Goal: Information Seeking & Learning: Find specific fact

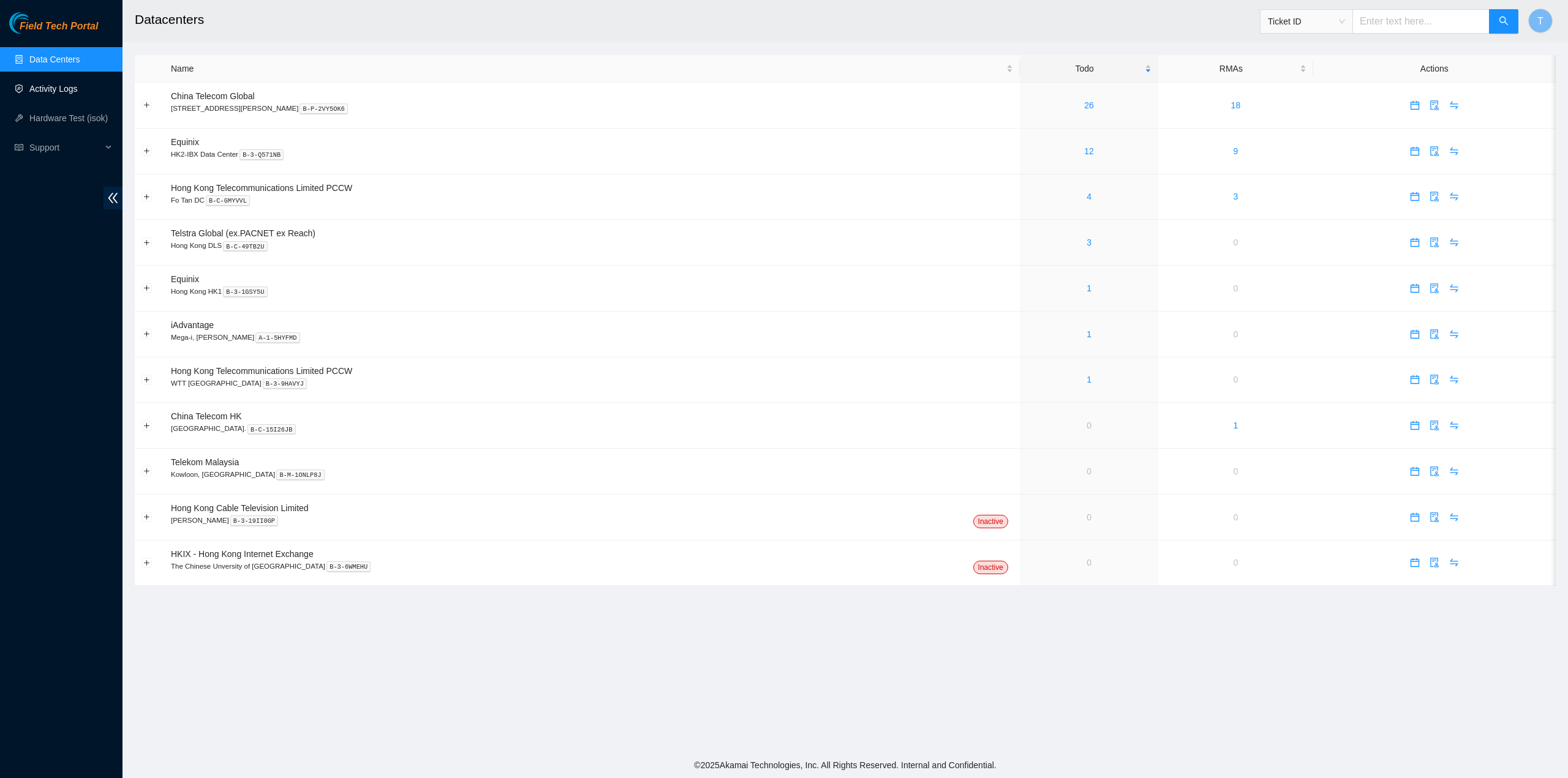
click at [63, 91] on link "Activity Logs" at bounding box center [53, 89] width 48 height 9
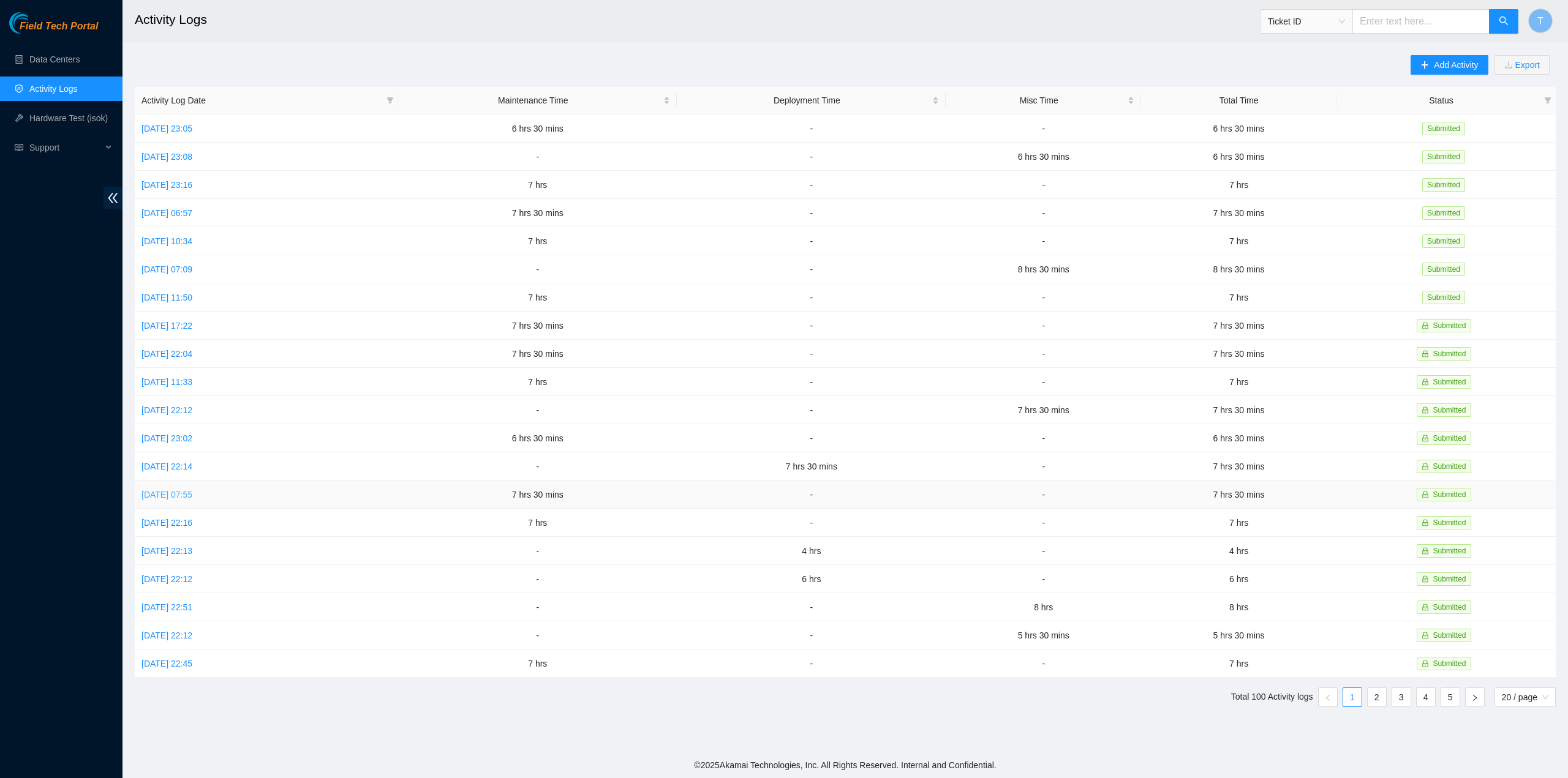
click at [181, 490] on link "Mon, 29 Sep 2025 07:55" at bounding box center [167, 495] width 51 height 9
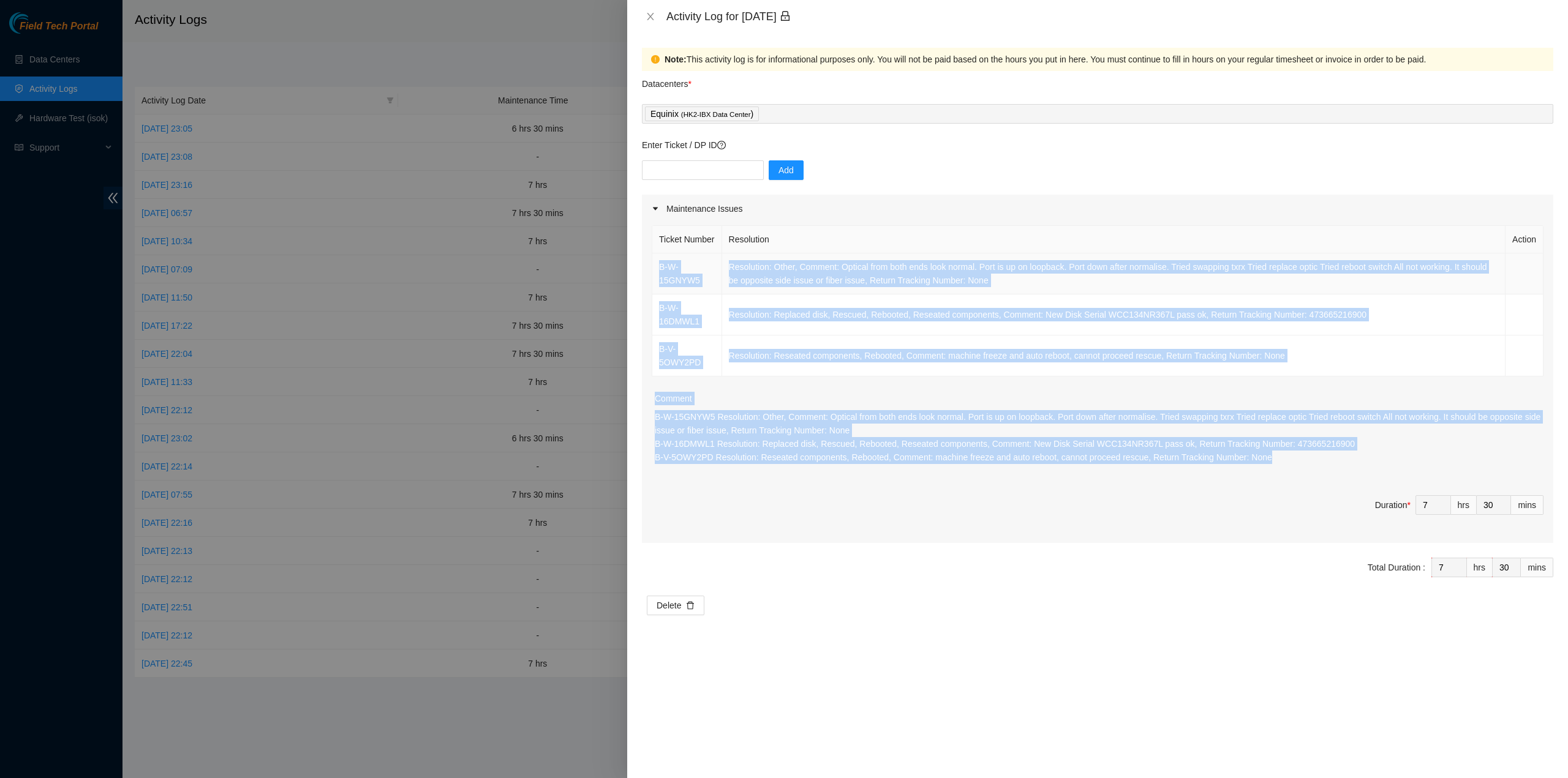
drag, startPoint x: 1262, startPoint y: 480, endPoint x: 654, endPoint y: 286, distance: 638.2
click at [654, 286] on div "Ticket Number Resolution Action B-W-15GNYW5 Resolution: Other, Comment: Optical…" at bounding box center [1098, 382] width 912 height 320
copy div "B-W-15GNYW5 Resolution: Other, Comment: Optical from both ends look normal. Por…"
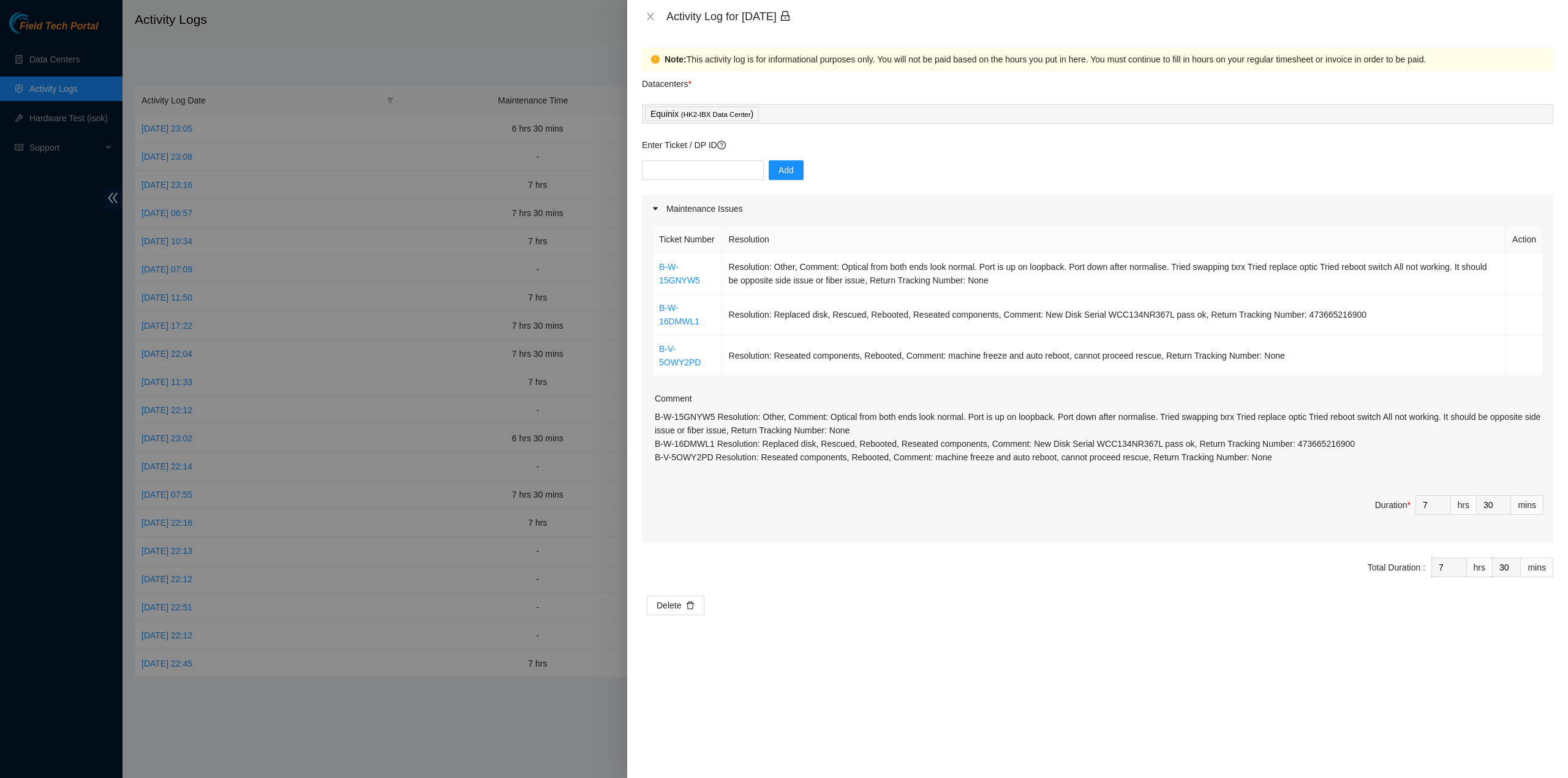
drag, startPoint x: 60, startPoint y: 475, endPoint x: 91, endPoint y: 471, distance: 31.3
click at [62, 474] on div at bounding box center [784, 389] width 1568 height 778
click at [648, 14] on icon "close" at bounding box center [650, 17] width 7 height 8
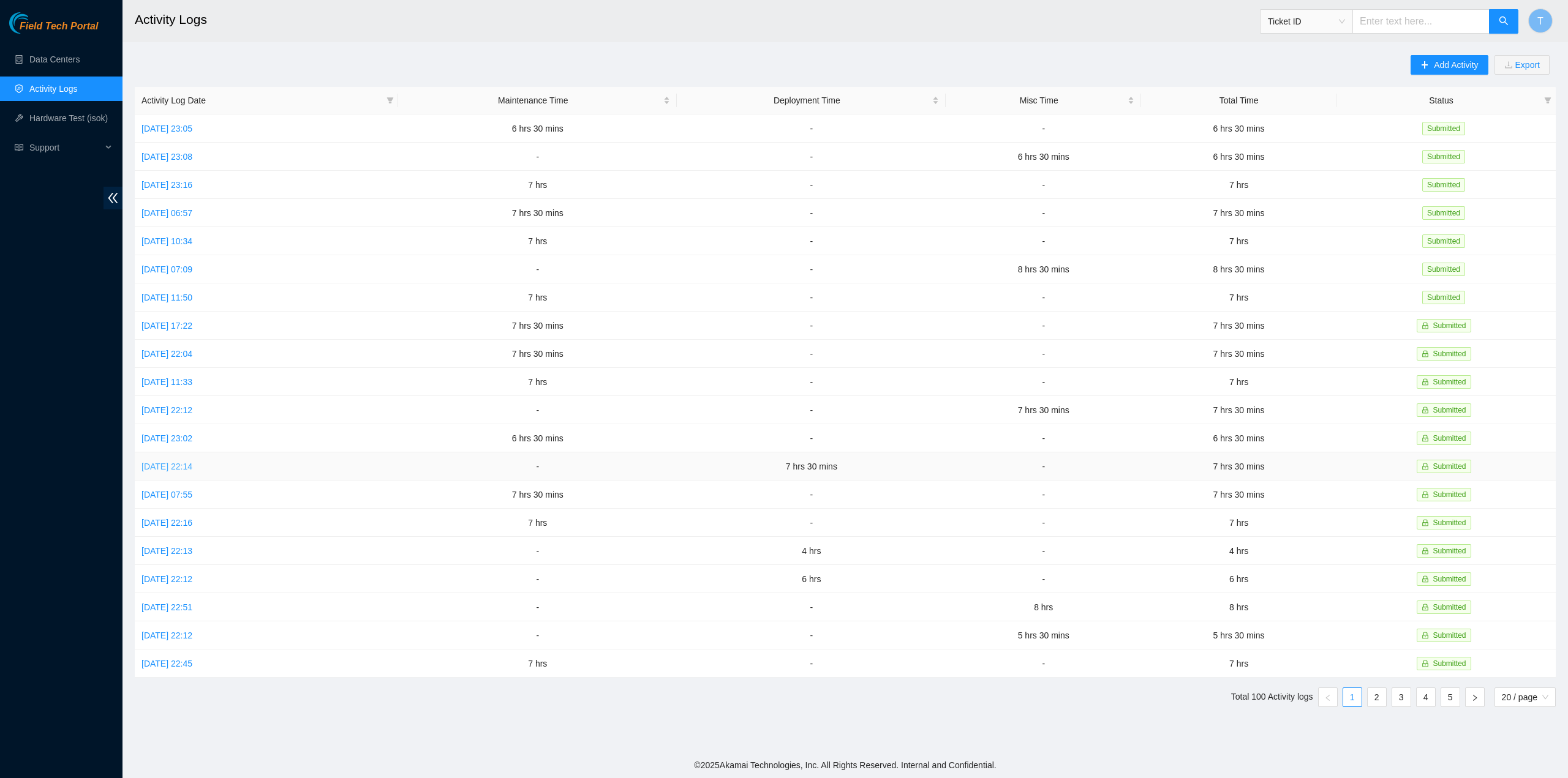
click at [193, 464] on link "Tue, 30 Sep 2025 22:14" at bounding box center [167, 466] width 51 height 9
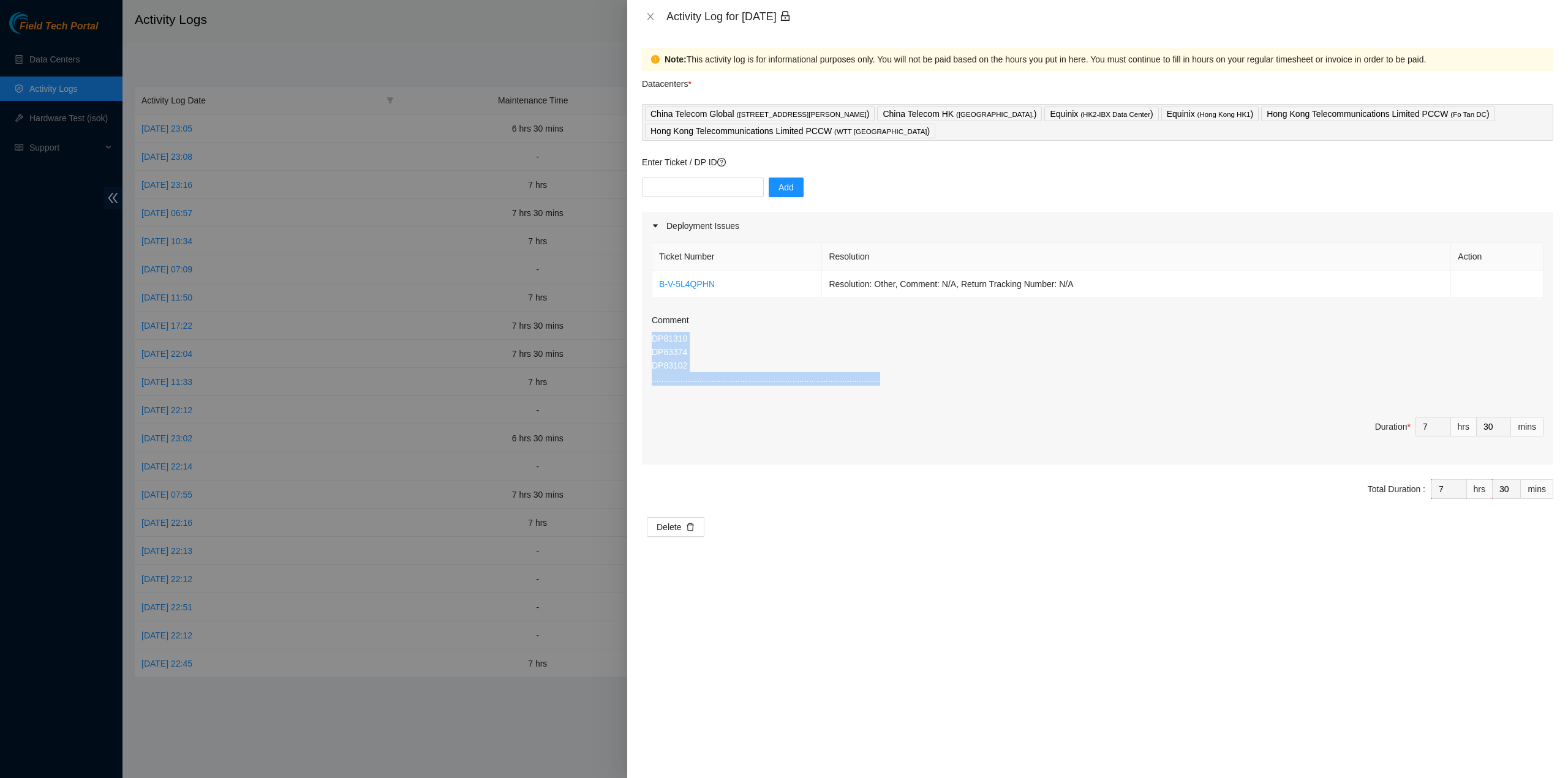
drag, startPoint x: 707, startPoint y: 375, endPoint x: 627, endPoint y: 341, distance: 86.9
click at [627, 341] on div "Note: This activity log is for informational purposes only. You will not be pai…" at bounding box center [1098, 405] width 941 height 745
copy p "DP81310 DP83374 DP83102 .......................................................…"
click at [648, 16] on icon "close" at bounding box center [651, 16] width 9 height 9
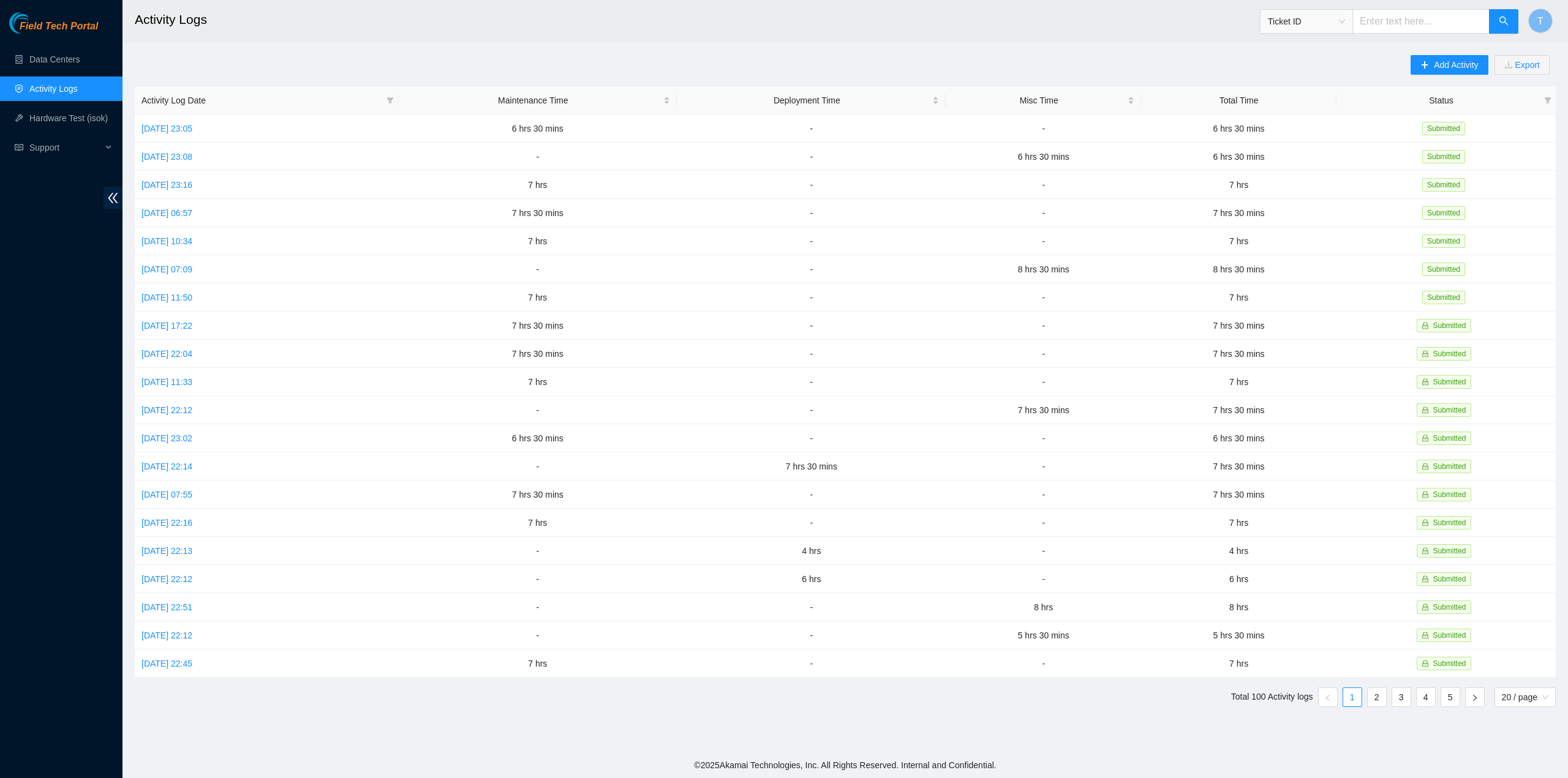
drag, startPoint x: 15, startPoint y: 434, endPoint x: 38, endPoint y: 438, distance: 23.3
click at [15, 434] on div "Field Tech Portal Data Centers Activity Logs Hardware Test (isok) Support" at bounding box center [61, 395] width 123 height 766
click at [180, 434] on link "Wed, 01 Oct 2025 23:02" at bounding box center [167, 438] width 51 height 9
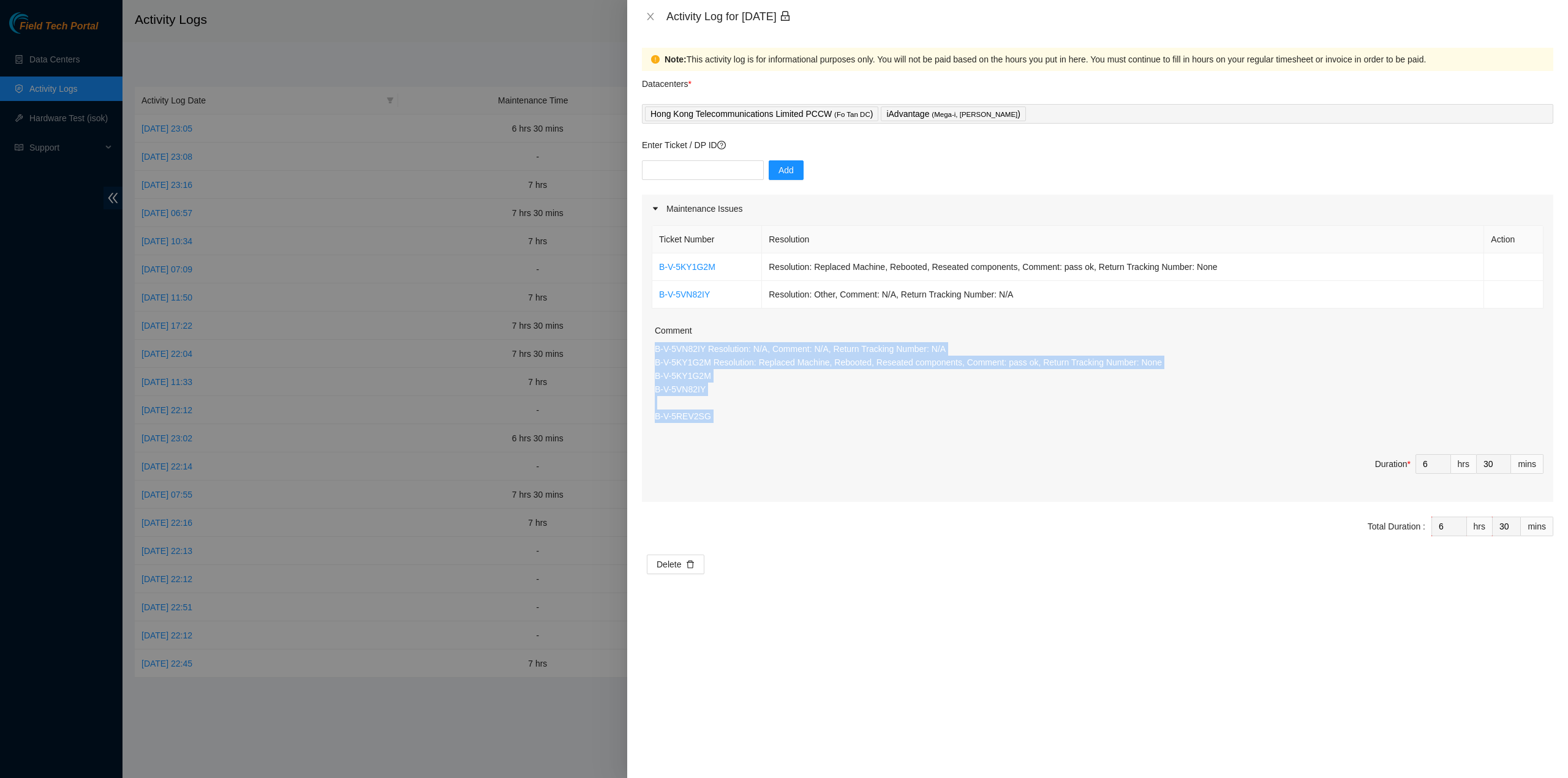
drag, startPoint x: 794, startPoint y: 431, endPoint x: 655, endPoint y: 354, distance: 158.9
click at [655, 354] on div "Ticket Number Resolution Action B-V-5KY1G2M Resolution: Replaced Machine, Reboo…" at bounding box center [1098, 363] width 912 height 279
copy p "B-V-5VN82IY Resolution: N/A, Comment: N/A, Return Tracking Number: N/A B-V-5KY1…"
click at [648, 13] on icon "close" at bounding box center [651, 16] width 9 height 9
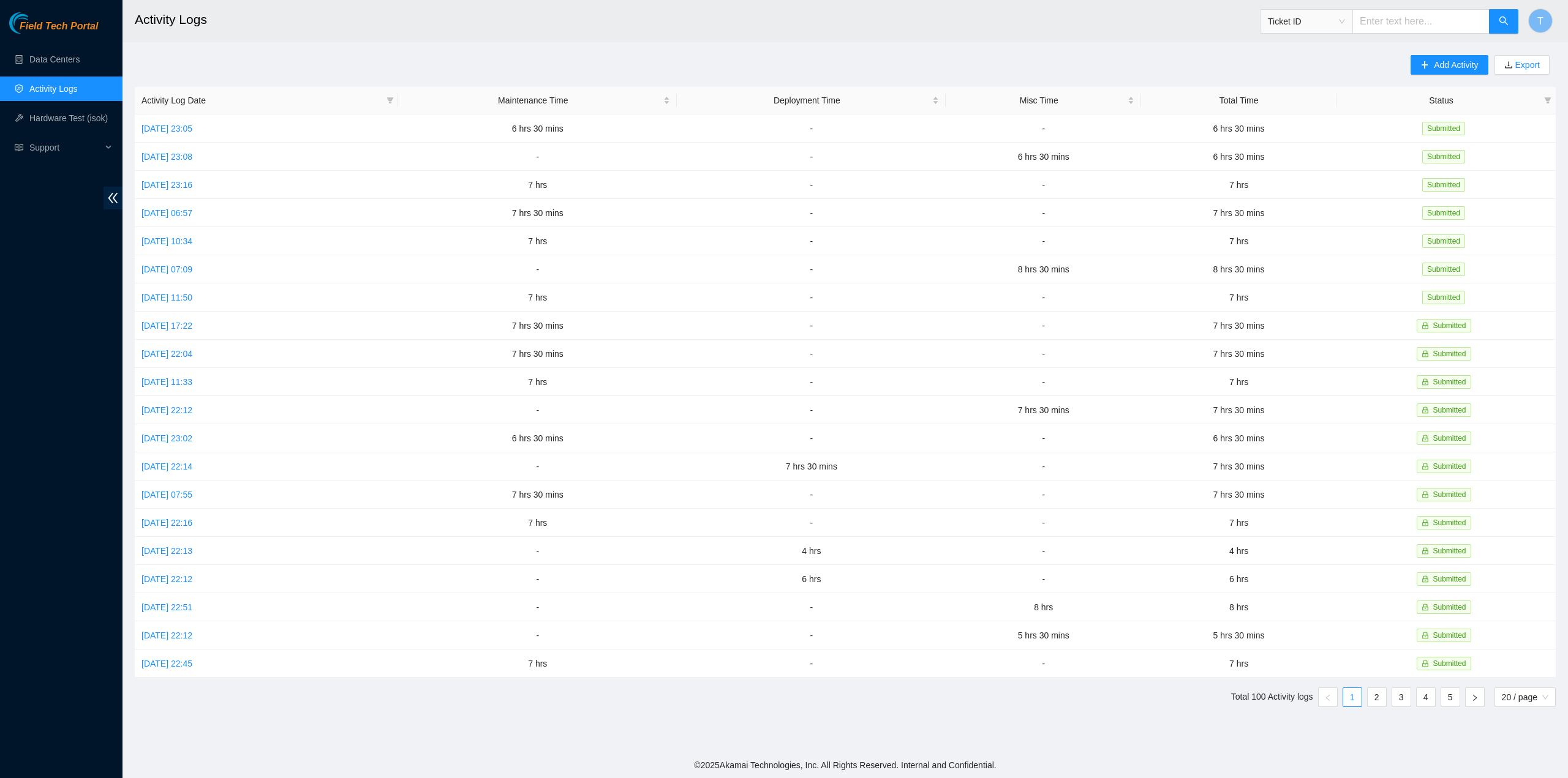
drag, startPoint x: 58, startPoint y: 412, endPoint x: 84, endPoint y: 389, distance: 34.7
click at [59, 411] on div "Field Tech Portal Data Centers Activity Logs Hardware Test (isok) Support" at bounding box center [61, 395] width 123 height 766
click at [164, 321] on link "Sun, 05 Oct 2025 17:22" at bounding box center [167, 326] width 51 height 9
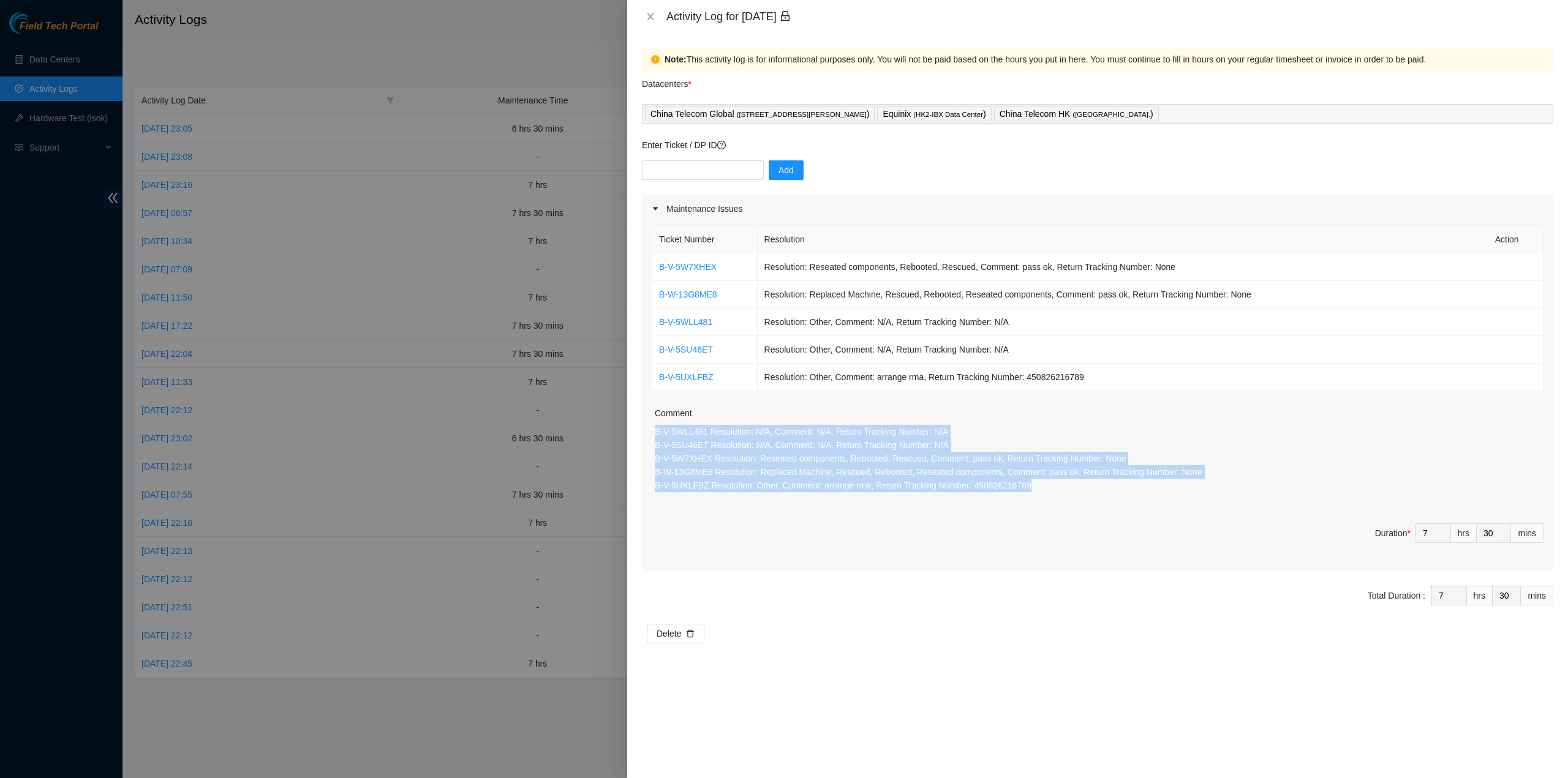
drag, startPoint x: 931, startPoint y: 473, endPoint x: 649, endPoint y: 434, distance: 284.7
click at [649, 434] on div "Ticket Number Resolution Action B-V-5W7XHEX Resolution: Reseated components, Re…" at bounding box center [1098, 397] width 912 height 348
copy p "B-V-5WLL481 Resolution: N/A, Comment: N/A, Return Tracking Number: N/A B-V-5SU4…"
click at [653, 14] on icon "close" at bounding box center [650, 17] width 7 height 8
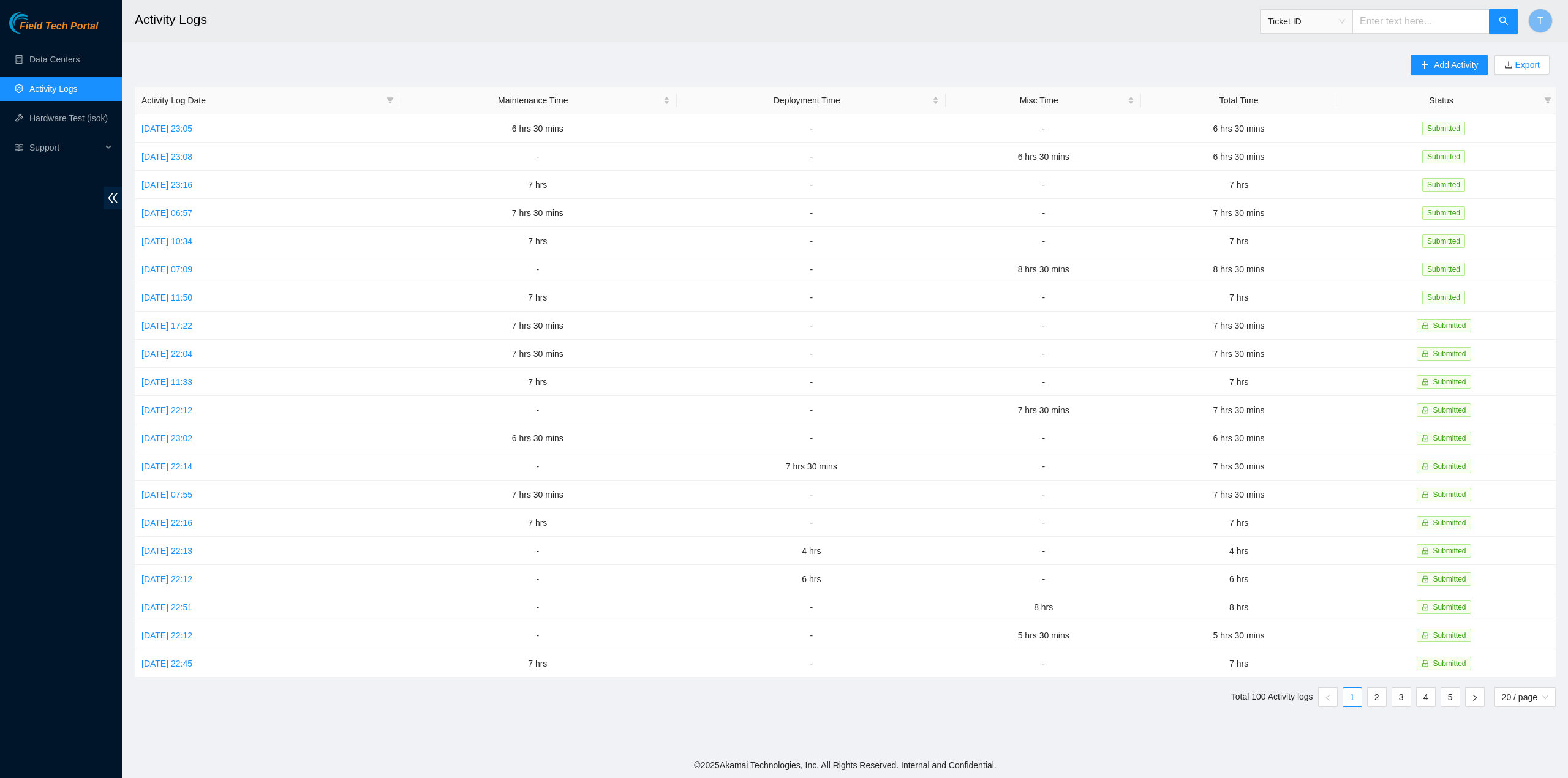
click at [935, 777] on footer "© 2025 Akamai Technologies, Inc. All Rights Reserved. Internal and Confidential." at bounding box center [845, 765] width 1446 height 25
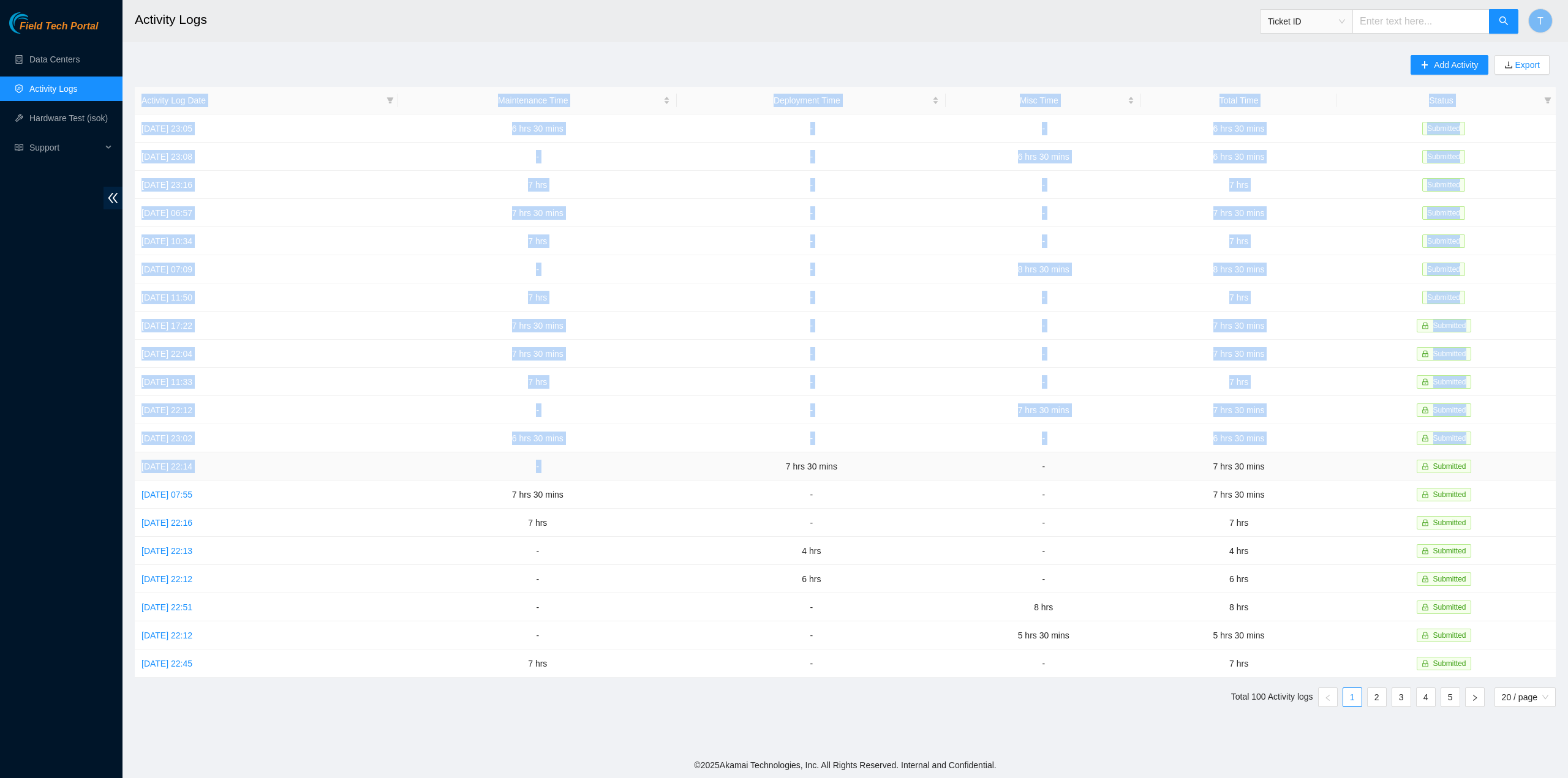
drag, startPoint x: 130, startPoint y: 489, endPoint x: 782, endPoint y: 473, distance: 652.2
click at [782, 473] on main "Activity Logs Ticket ID T Add Activity Export Activity Log Date Maintenance Tim…" at bounding box center [845, 376] width 1446 height 753
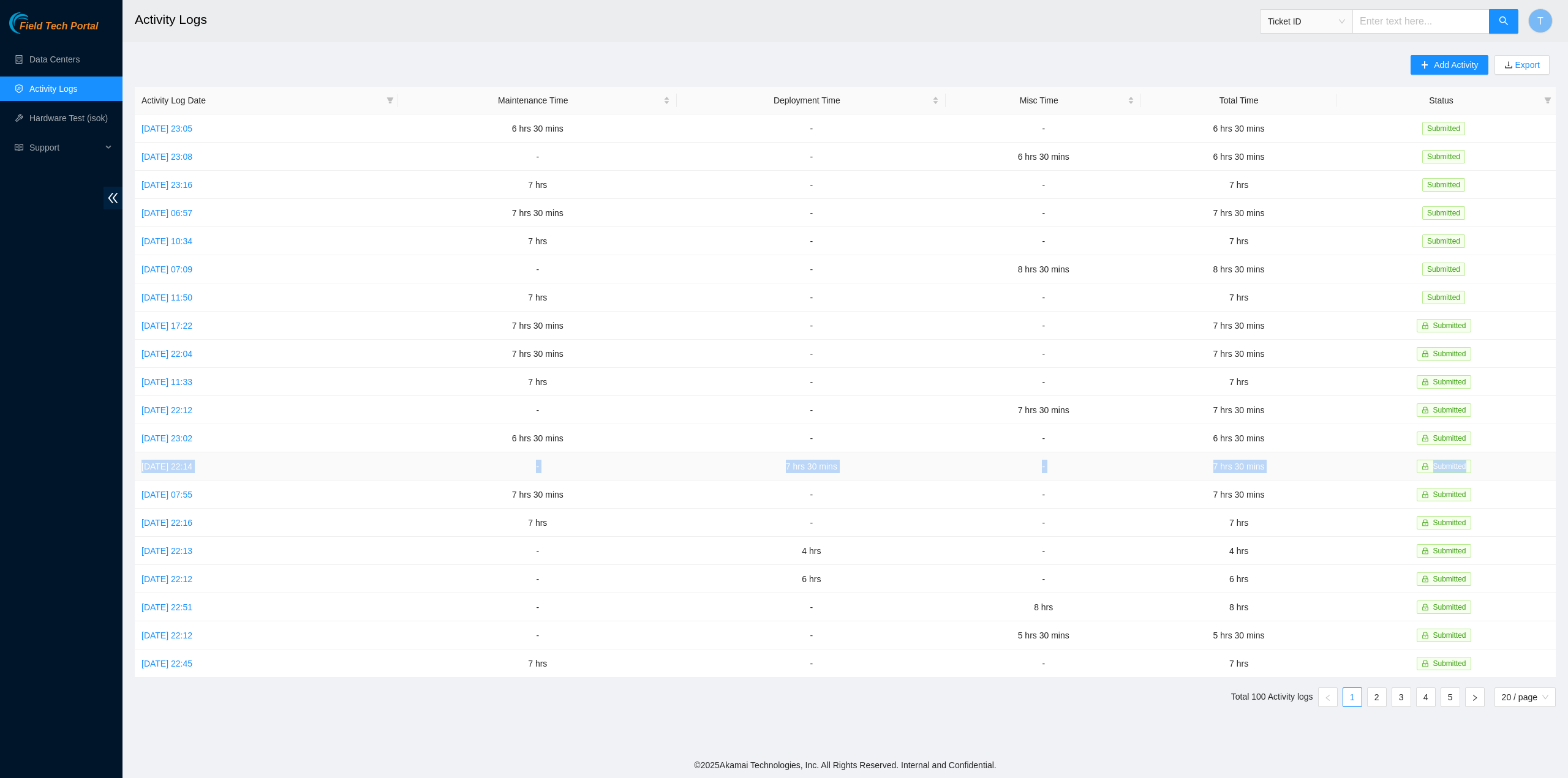
drag, startPoint x: 1497, startPoint y: 459, endPoint x: 145, endPoint y: 473, distance: 1352.1
click at [144, 473] on tr "Tue, 30 Sep 2025 22:14 - 7 hrs 30 mins - 7 hrs 30 mins Submitted" at bounding box center [845, 466] width 1422 height 28
drag, startPoint x: 49, startPoint y: 411, endPoint x: 60, endPoint y: 419, distance: 13.6
click at [49, 410] on div "Field Tech Portal Data Centers Activity Logs Hardware Test (isok) Support" at bounding box center [61, 395] width 123 height 766
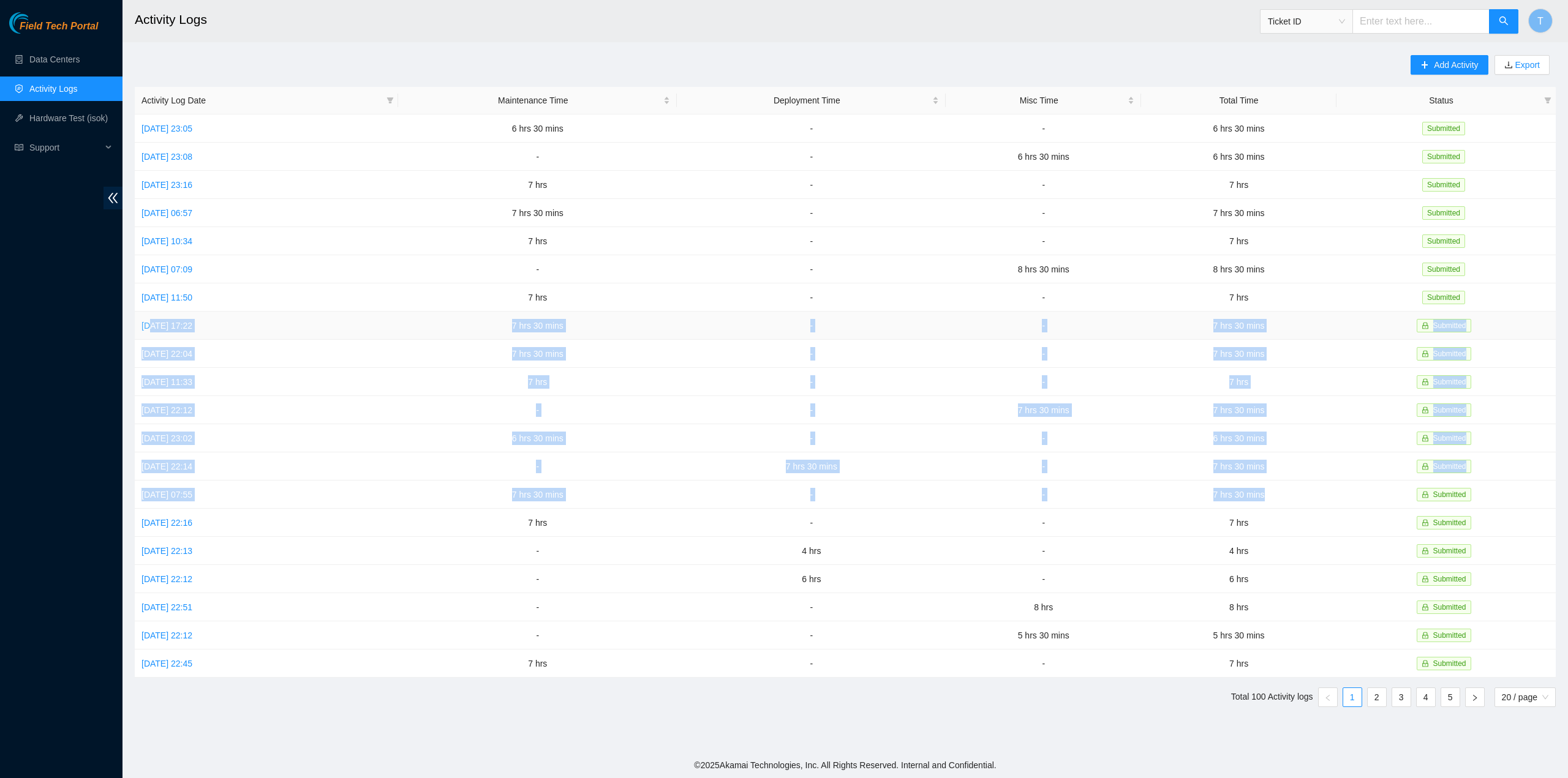
drag, startPoint x: 1282, startPoint y: 485, endPoint x: 149, endPoint y: 320, distance: 1145.0
click at [152, 319] on tbody "Sun, 12 Oct 2025 23:05 6 hrs 30 mins - - 6 hrs 30 mins Submitted Sat, 11 Oct 20…" at bounding box center [845, 396] width 1422 height 564
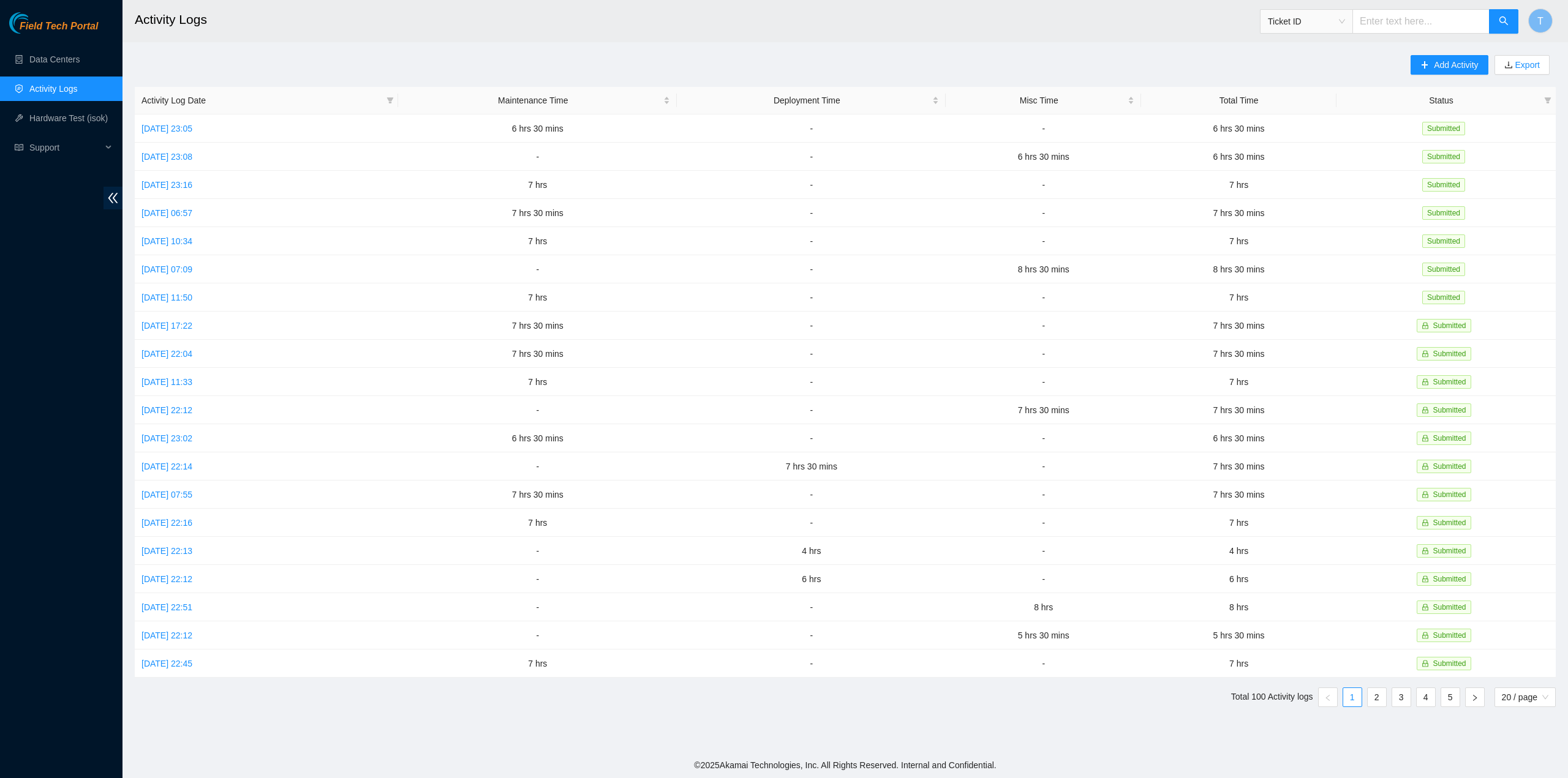
click at [32, 457] on div "Field Tech Portal Data Centers Activity Logs Hardware Test (isok) Support" at bounding box center [61, 395] width 123 height 766
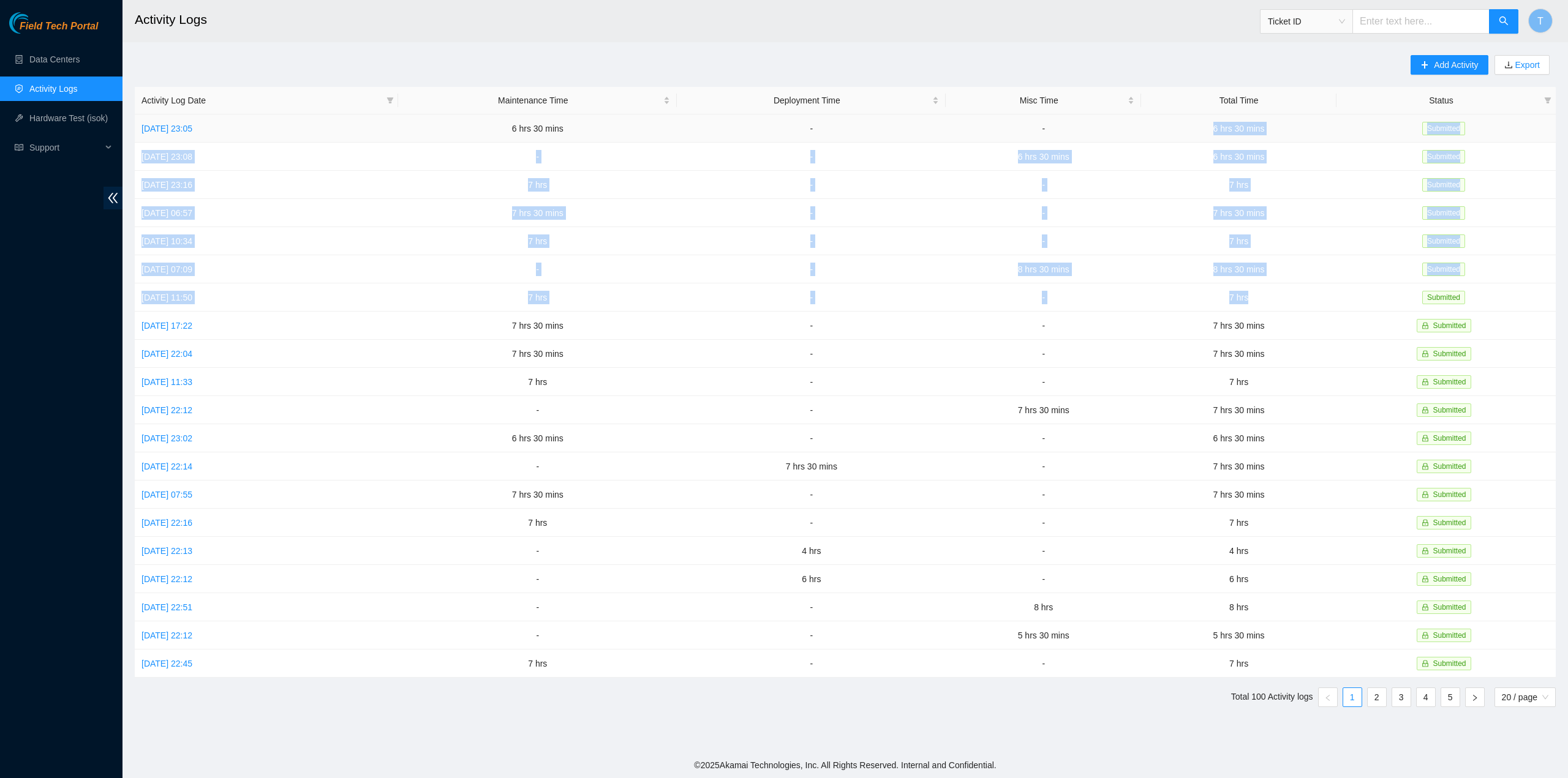
drag, startPoint x: 1274, startPoint y: 294, endPoint x: 1205, endPoint y: 127, distance: 180.7
click at [1205, 127] on tbody "Sun, 12 Oct 2025 23:05 6 hrs 30 mins - - 6 hrs 30 mins Submitted Sat, 11 Oct 20…" at bounding box center [845, 396] width 1422 height 564
click at [193, 295] on link "Mon, 06 Oct 2025 11:50" at bounding box center [167, 297] width 51 height 9
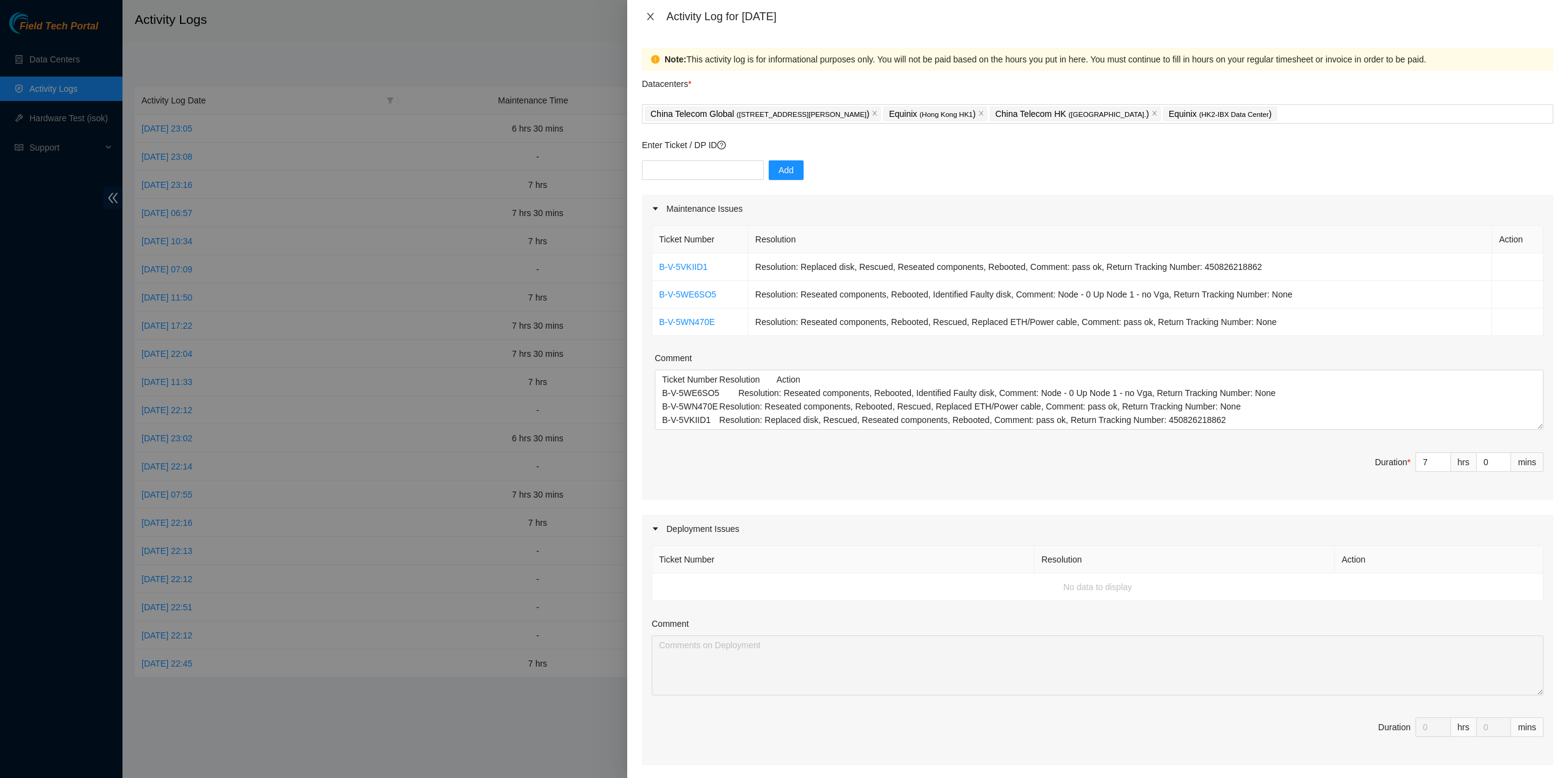
click at [649, 21] on icon "close" at bounding box center [651, 16] width 9 height 9
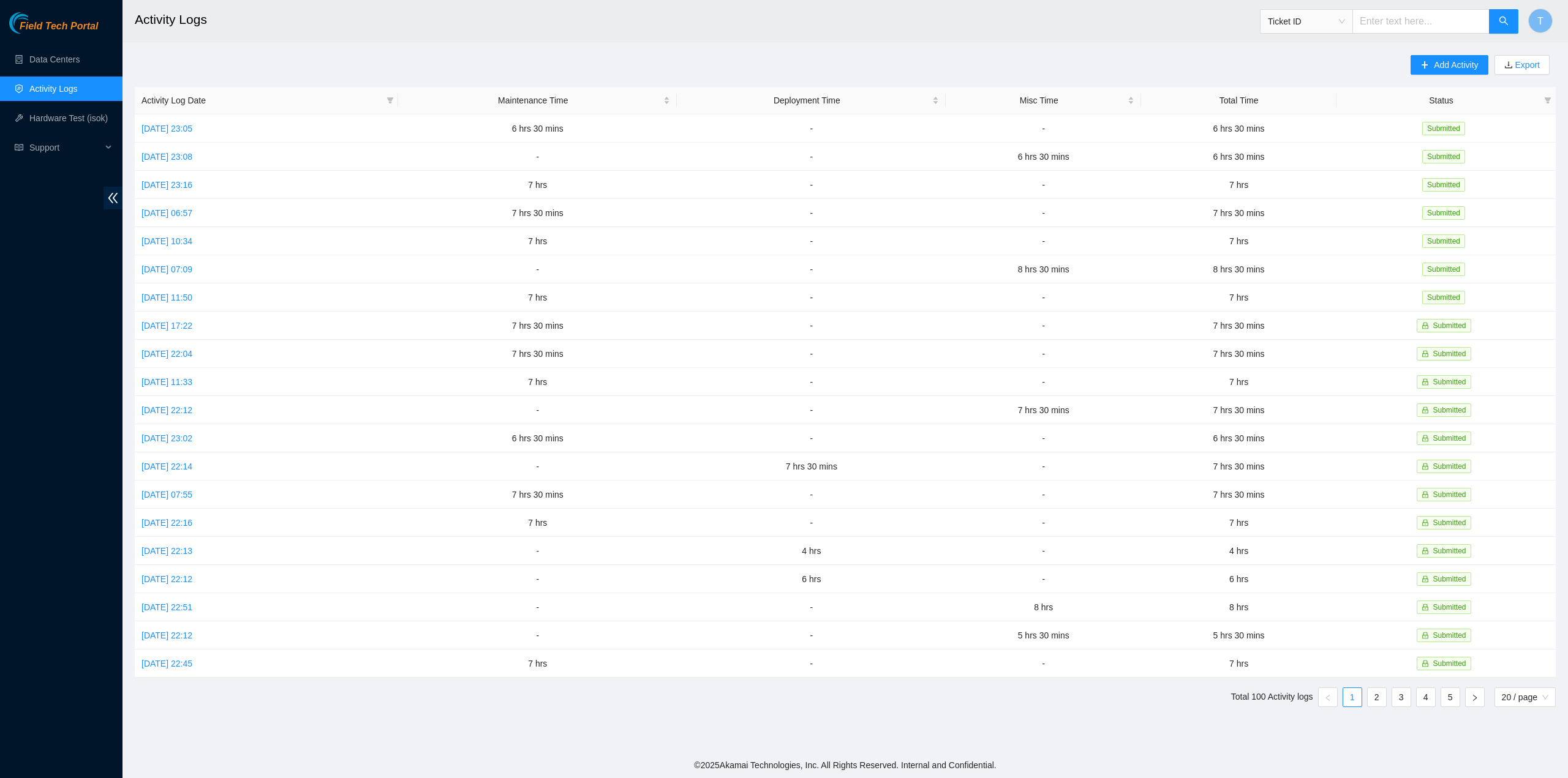
click at [30, 325] on div "Field Tech Portal Data Centers Activity Logs Hardware Test (isok) Support" at bounding box center [61, 395] width 123 height 766
click at [157, 266] on link "Tue, 07 Oct 2025 07:09" at bounding box center [167, 269] width 51 height 9
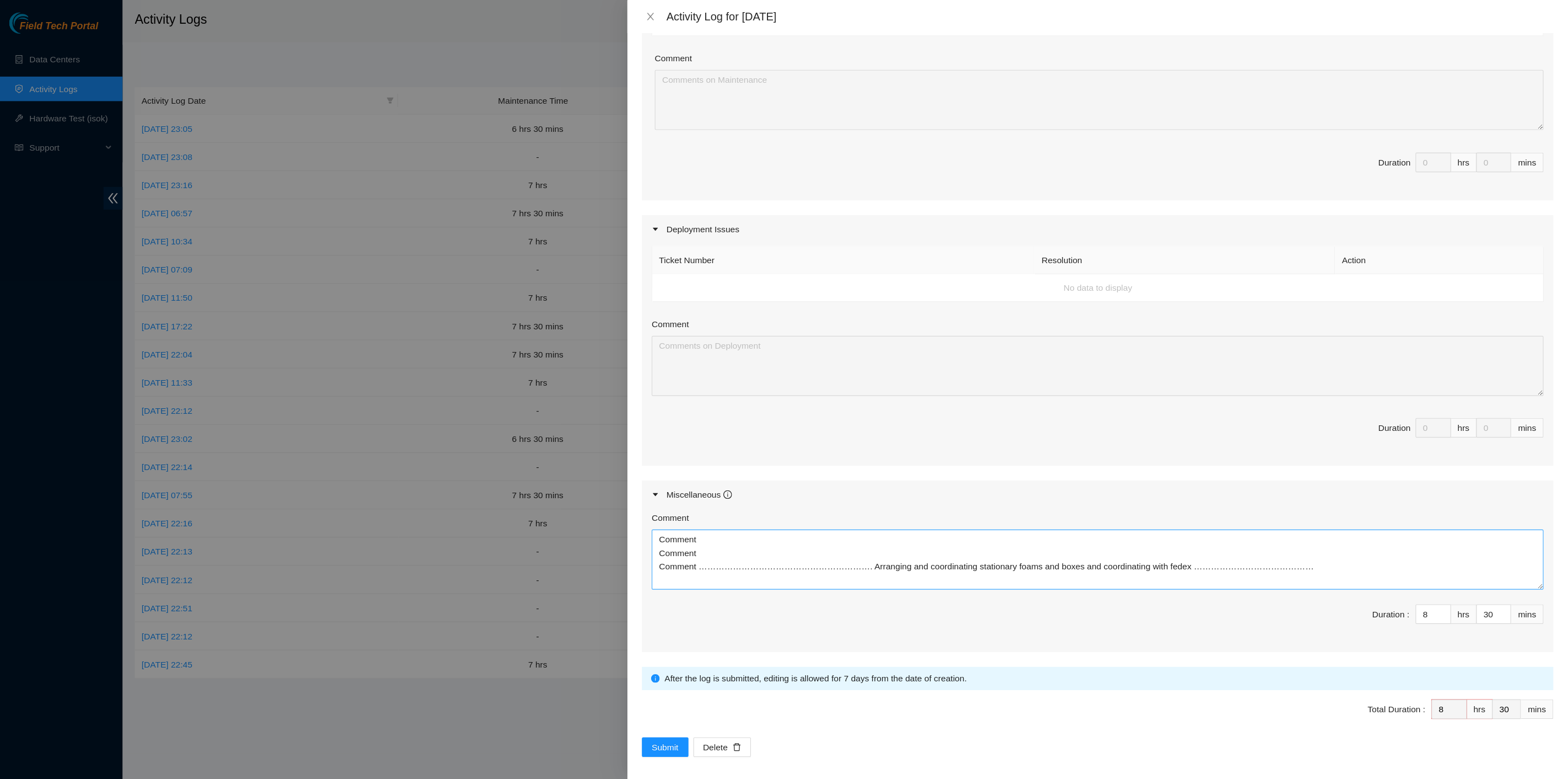
scroll to position [238, 0]
drag, startPoint x: 1139, startPoint y: 509, endPoint x: 561, endPoint y: 488, distance: 578.4
click at [561, 488] on div "Activity Log for 07-10-2025 Note: This activity log is for informational purpos…" at bounding box center [706, 350] width 1412 height 701
click at [583, 14] on icon "close" at bounding box center [586, 14] width 9 height 9
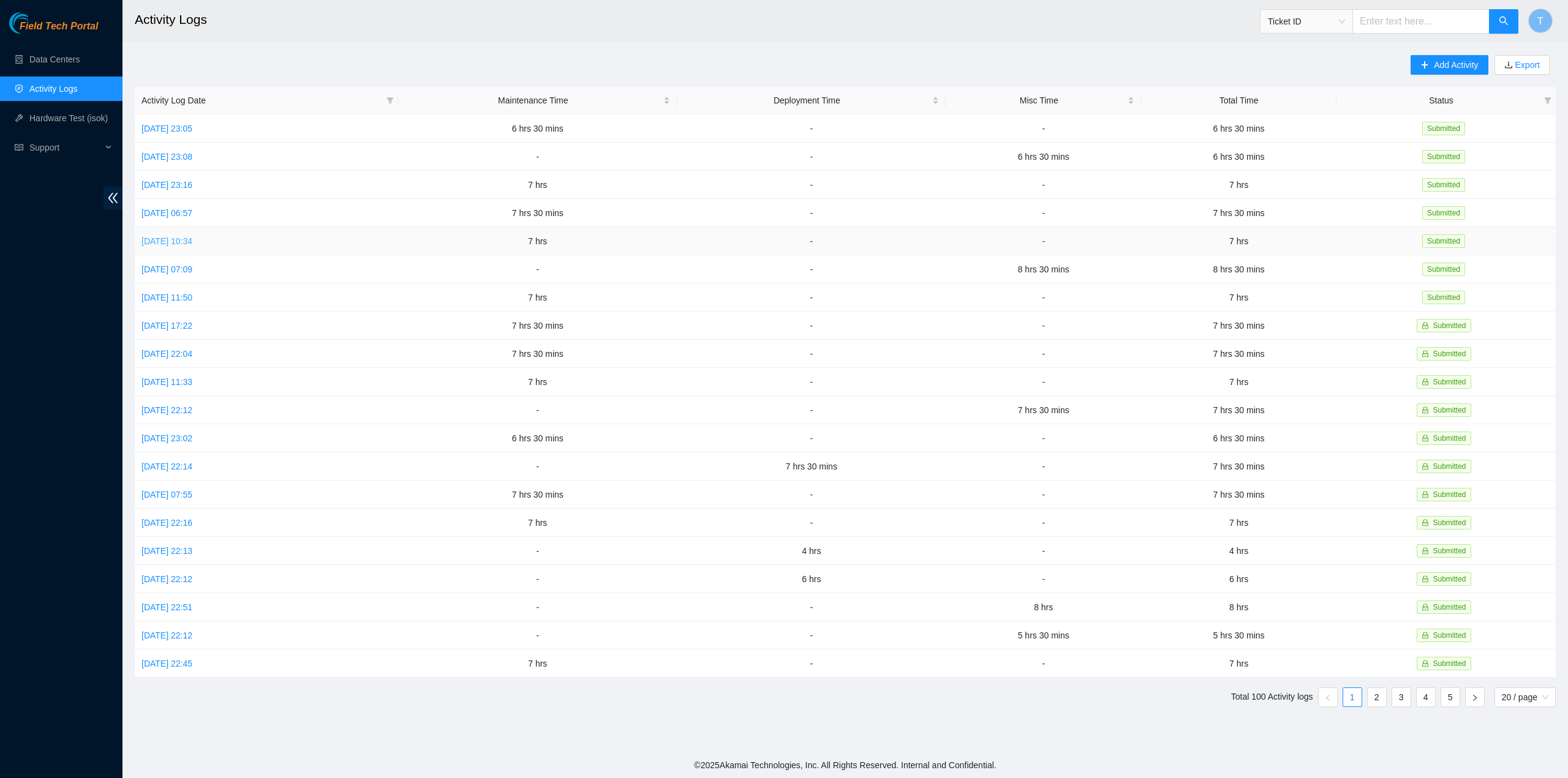
click at [160, 237] on link "Wed, 08 Oct 2025 10:34" at bounding box center [167, 241] width 51 height 9
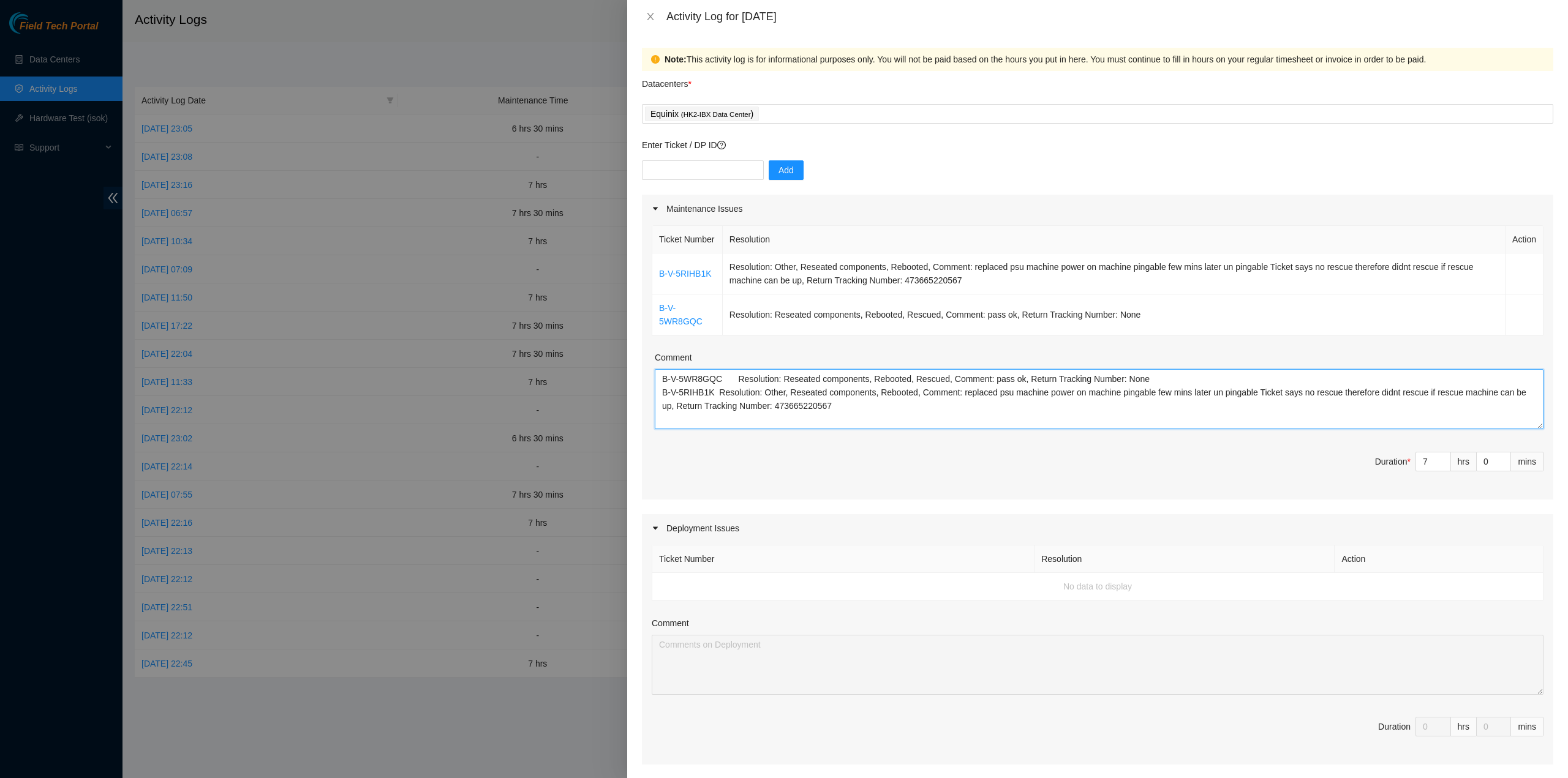
drag, startPoint x: 622, startPoint y: 376, endPoint x: 500, endPoint y: 347, distance: 125.4
click at [500, 347] on div "Activity Log for 08-10-2025 Note: This activity log is for informational purpos…" at bounding box center [784, 389] width 1568 height 778
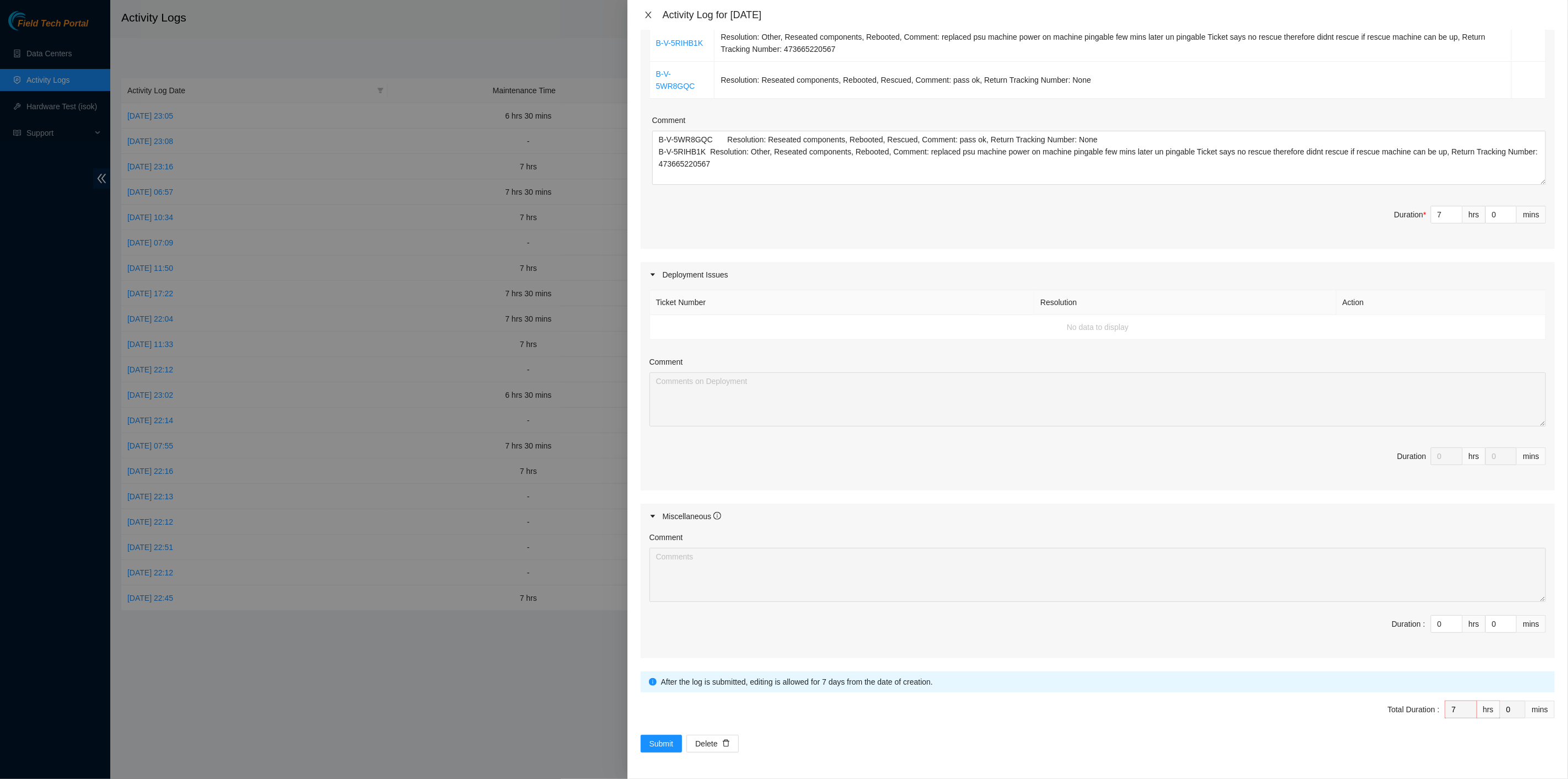
click at [647, 13] on icon "close" at bounding box center [648, 15] width 6 height 7
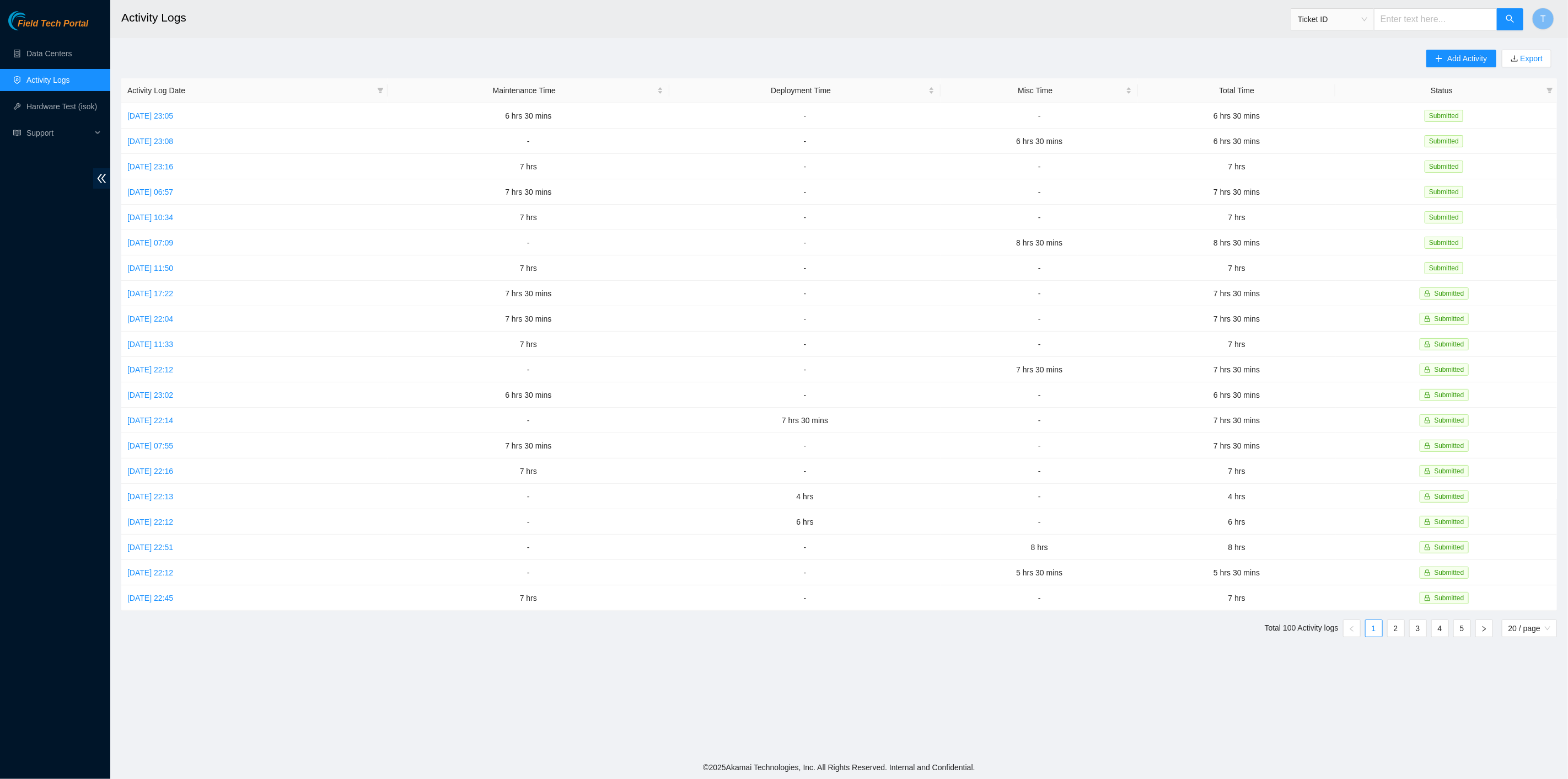
click at [68, 372] on div "Field Tech Portal Data Centers Activity Logs Hardware Test (isok) Support" at bounding box center [55, 395] width 111 height 768
click at [168, 192] on link "Thu, 09 Oct 2025 06:57" at bounding box center [151, 192] width 46 height 9
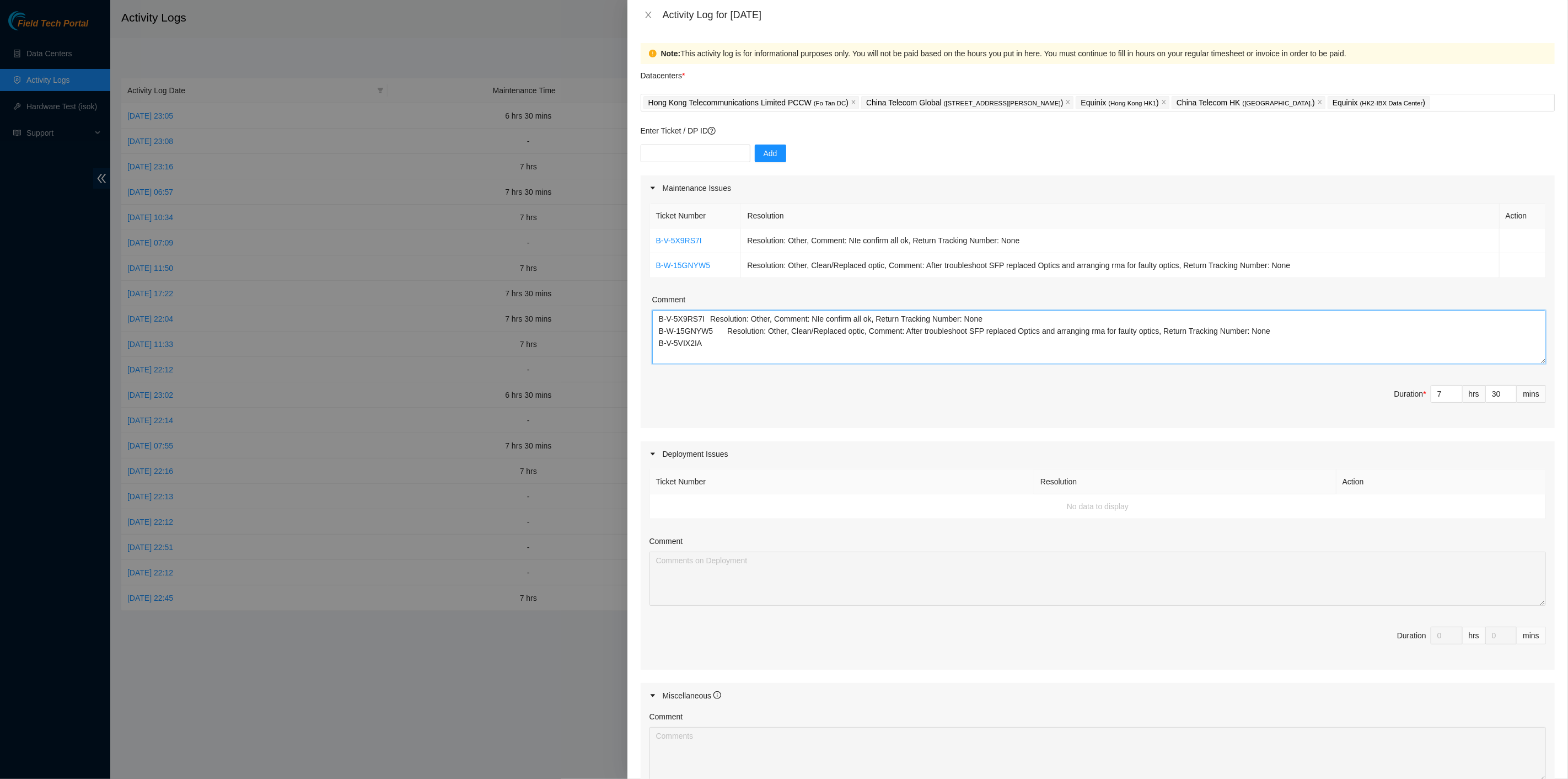
click at [809, 348] on textarea "B-V-5X9RS7I Resolution: Other, Comment: NIe confirm all ok, Return Tracking Num…" at bounding box center [1099, 337] width 894 height 54
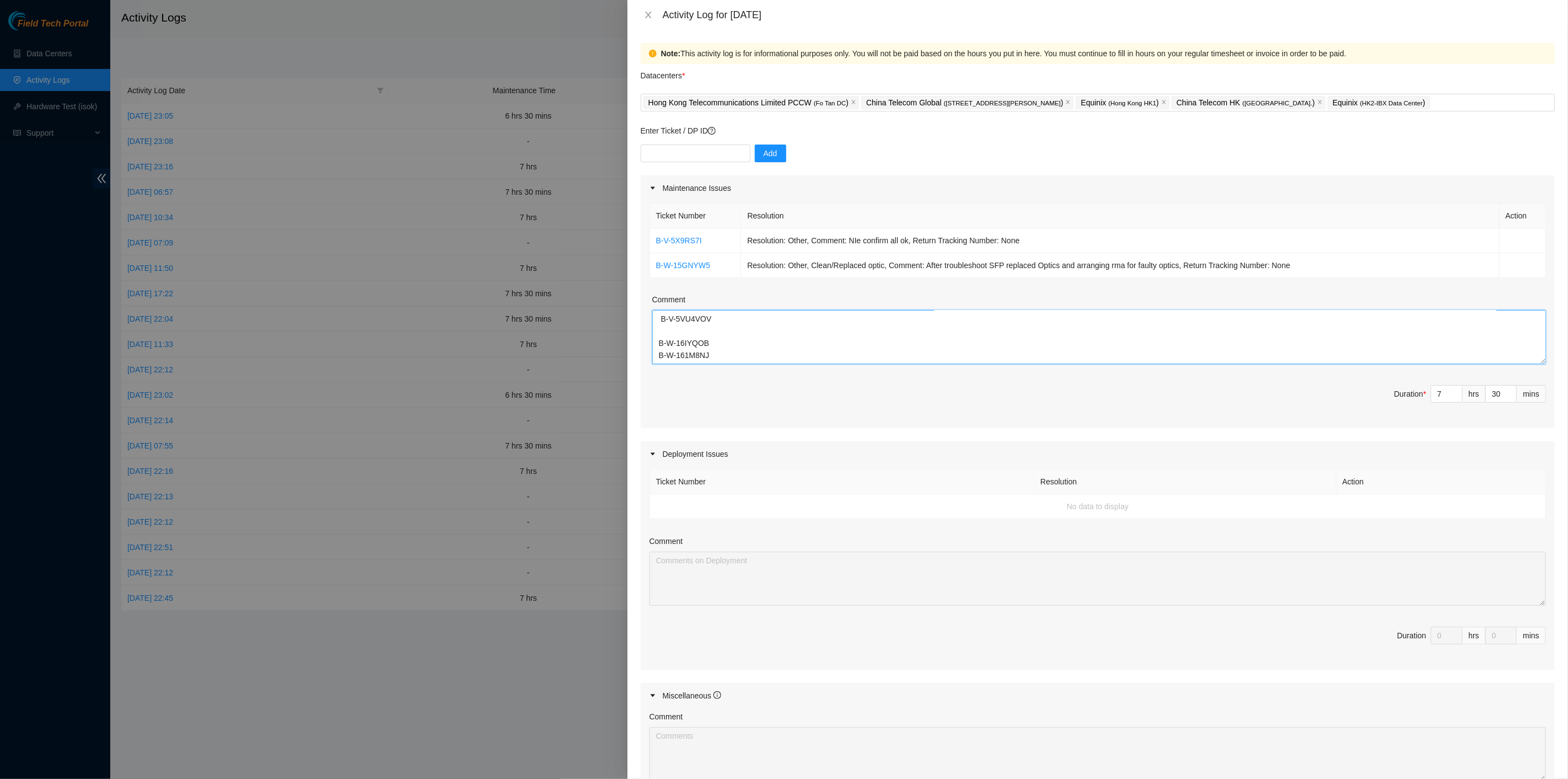
scroll to position [0, 0]
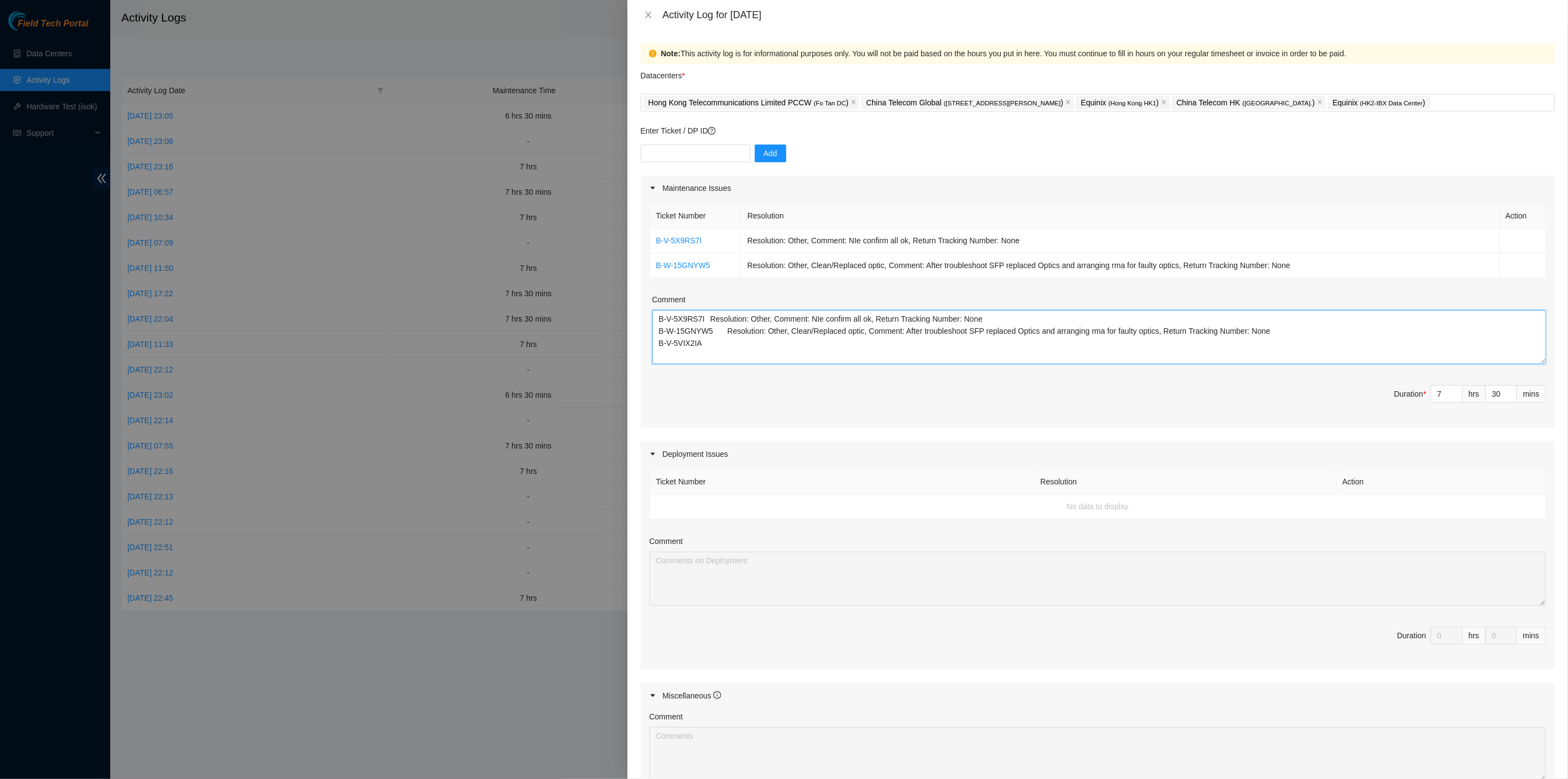
drag, startPoint x: 773, startPoint y: 327, endPoint x: 521, endPoint y: 253, distance: 262.6
click at [522, 252] on div "Activity Log for 09-10-2025 Note: This activity log is for informational purpos…" at bounding box center [784, 390] width 1568 height 779
click at [74, 430] on div at bounding box center [784, 390] width 1568 height 779
drag, startPoint x: 645, startPoint y: 15, endPoint x: 351, endPoint y: 81, distance: 301.3
click at [645, 15] on icon "close" at bounding box center [649, 14] width 9 height 9
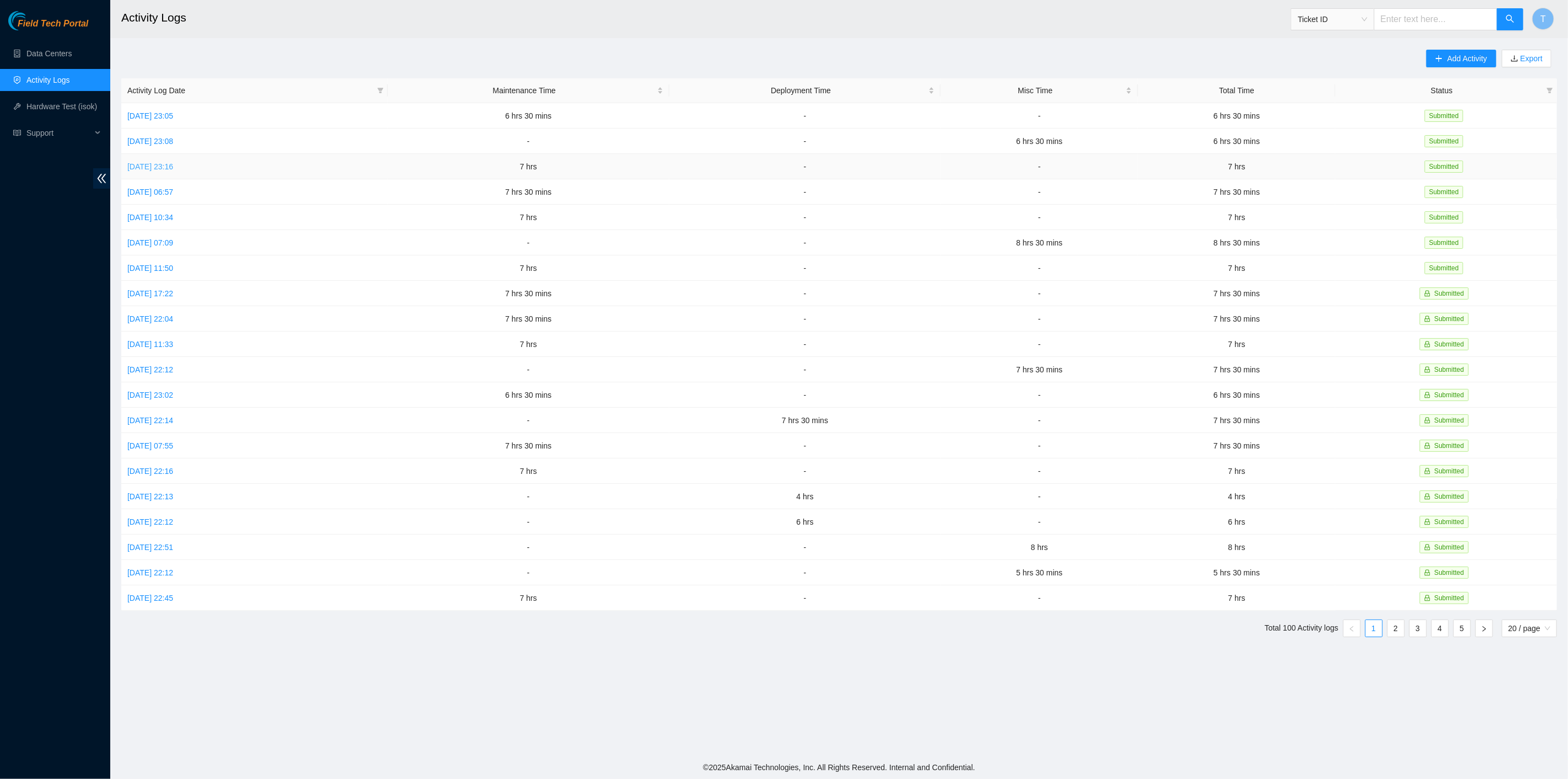
click at [173, 164] on link "Fri, 10 Oct 2025 23:16" at bounding box center [151, 167] width 46 height 9
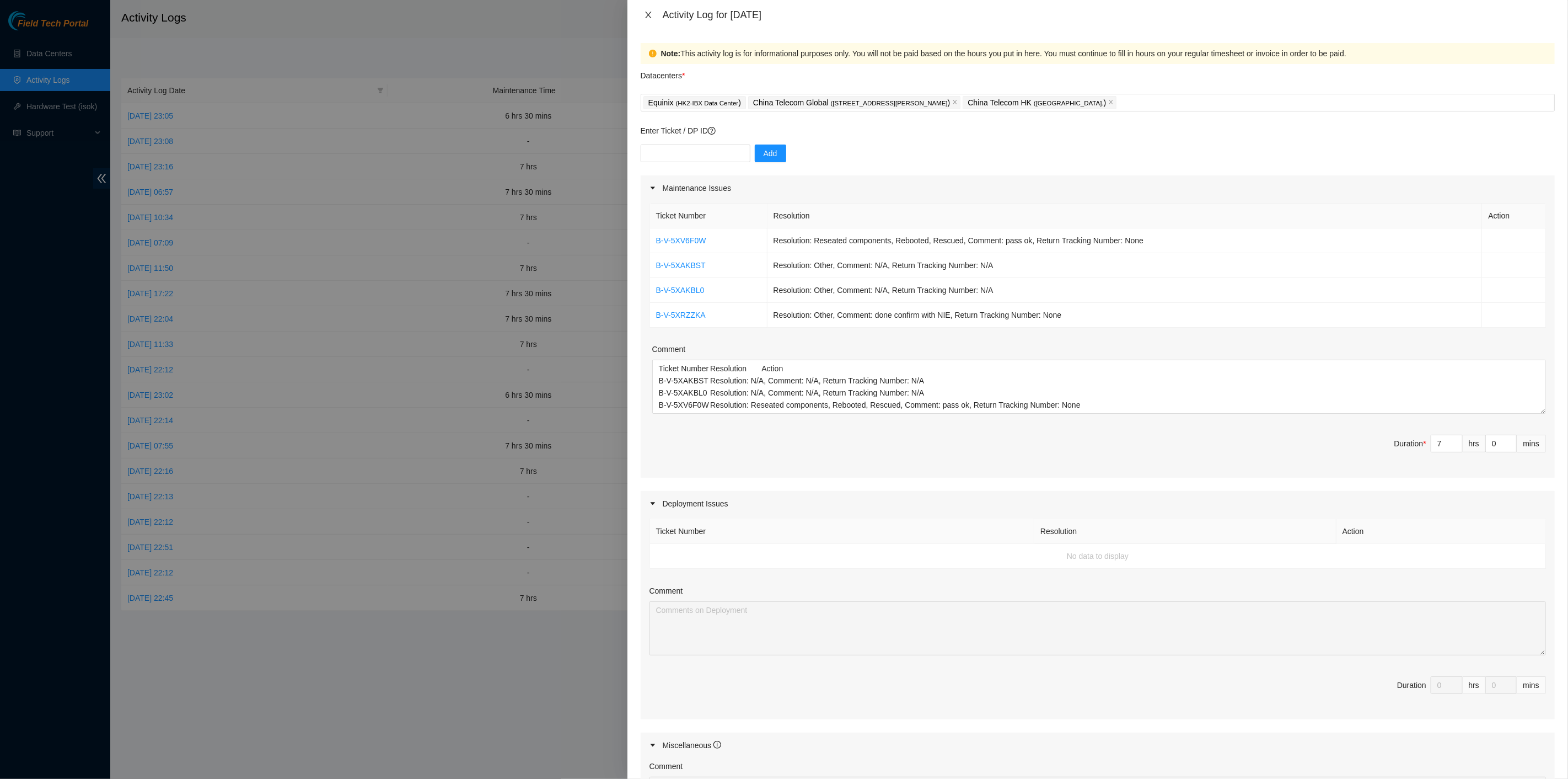
click at [647, 16] on icon "close" at bounding box center [648, 15] width 6 height 7
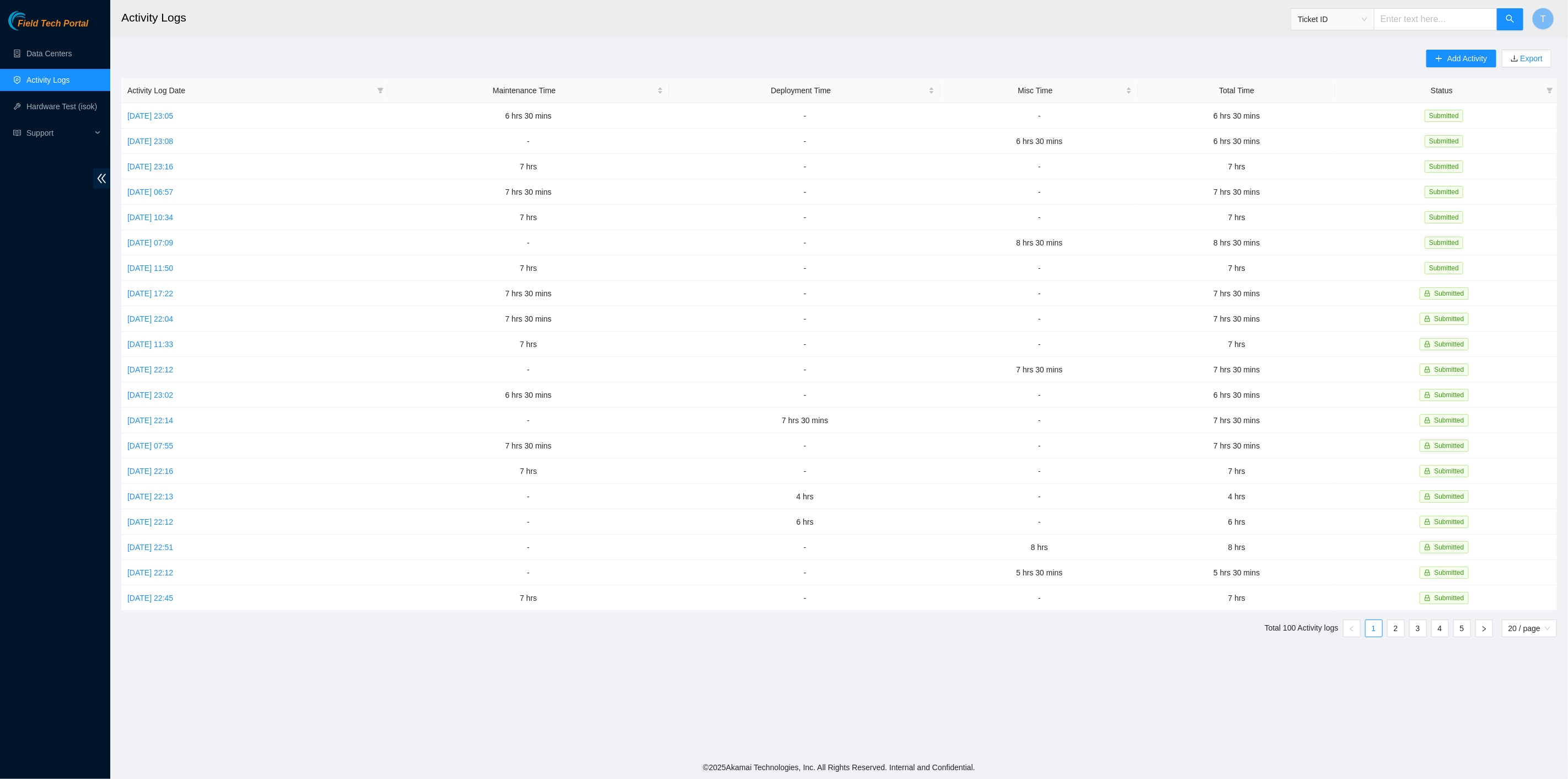
click at [43, 338] on div "Field Tech Portal Data Centers Activity Logs Hardware Test (isok) Support" at bounding box center [55, 395] width 111 height 768
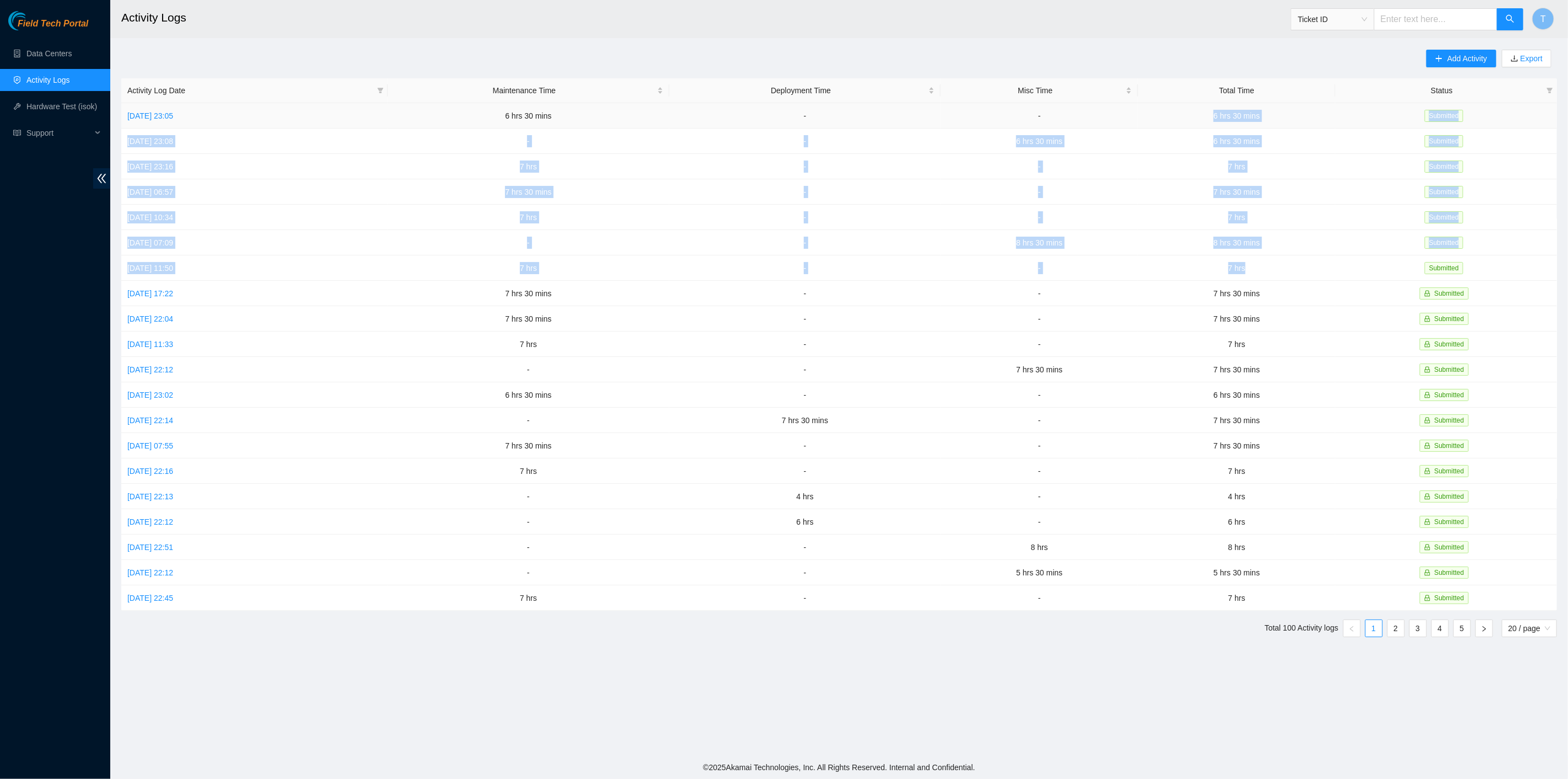
drag, startPoint x: 1270, startPoint y: 264, endPoint x: 1070, endPoint y: 118, distance: 247.6
click at [1070, 118] on tbody "Sun, 12 Oct 2025 23:05 6 hrs 30 mins - - 6 hrs 30 mins Submitted Sat, 11 Oct 20…" at bounding box center [839, 356] width 1436 height 508
click at [1412, 14] on span "T" at bounding box center [1543, 19] width 5 height 14
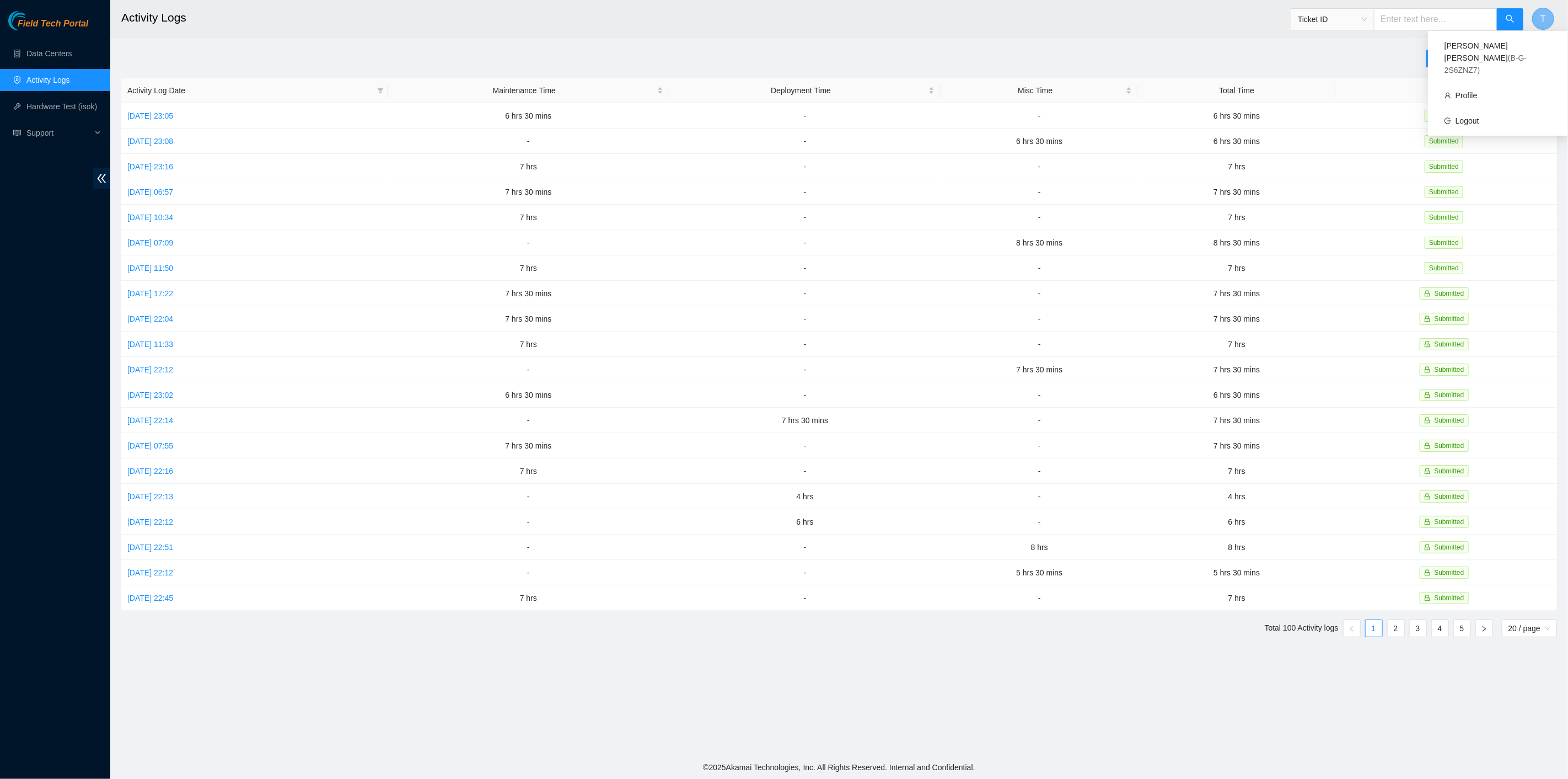
click at [1412, 7] on div "T" at bounding box center [1543, 20] width 22 height 36
drag, startPoint x: 1539, startPoint y: 20, endPoint x: 1529, endPoint y: 31, distance: 14.9
click at [1412, 20] on button "T" at bounding box center [1543, 19] width 22 height 22
click at [1412, 117] on link "Logout" at bounding box center [1468, 121] width 24 height 9
